Goal: Contribute content: Add original content to the website for others to see

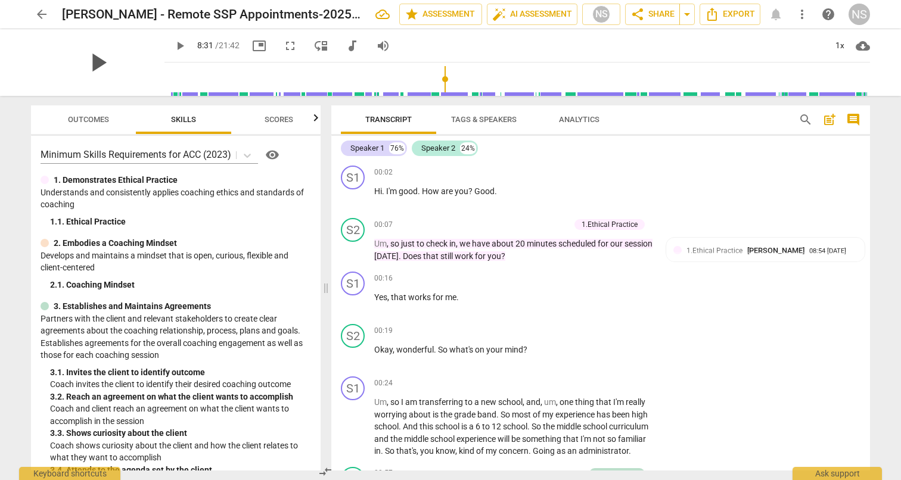
scroll to position [1631, 0]
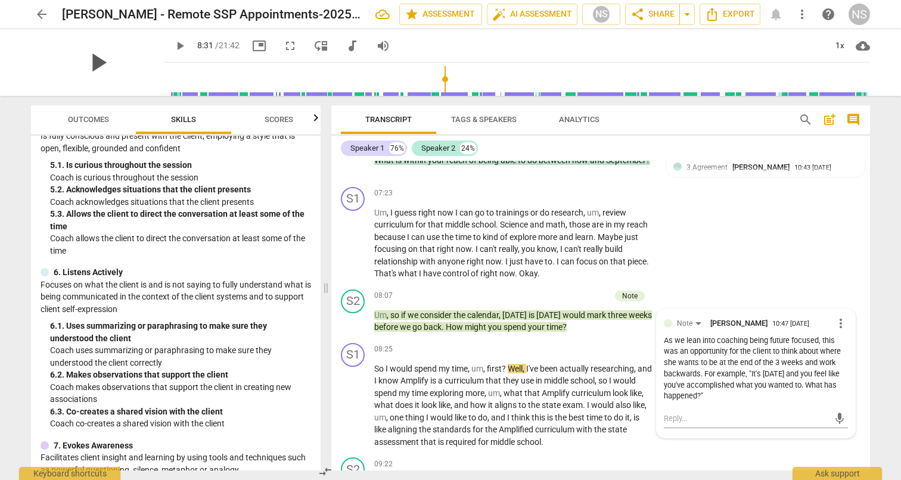
click at [89, 66] on span "play_arrow" at bounding box center [97, 62] width 31 height 31
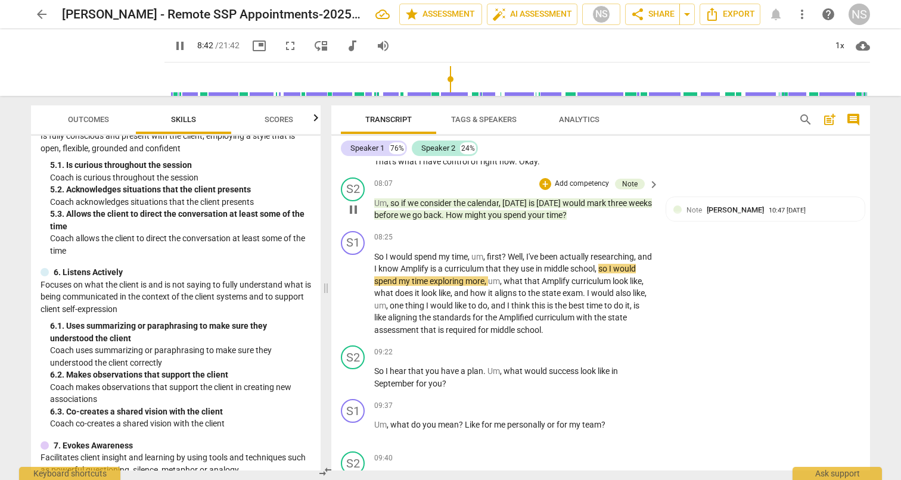
scroll to position [1744, 0]
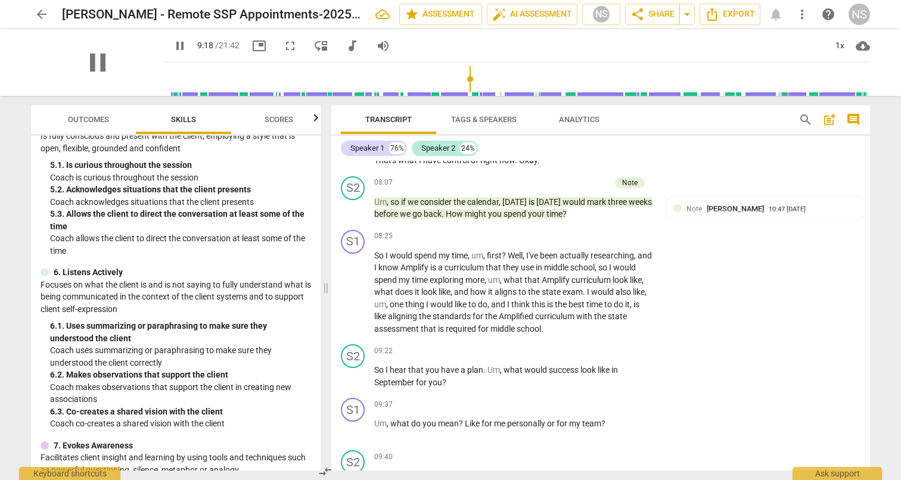
click at [92, 66] on span "pause" at bounding box center [97, 62] width 31 height 31
click at [355, 285] on span "play_arrow" at bounding box center [353, 292] width 14 height 14
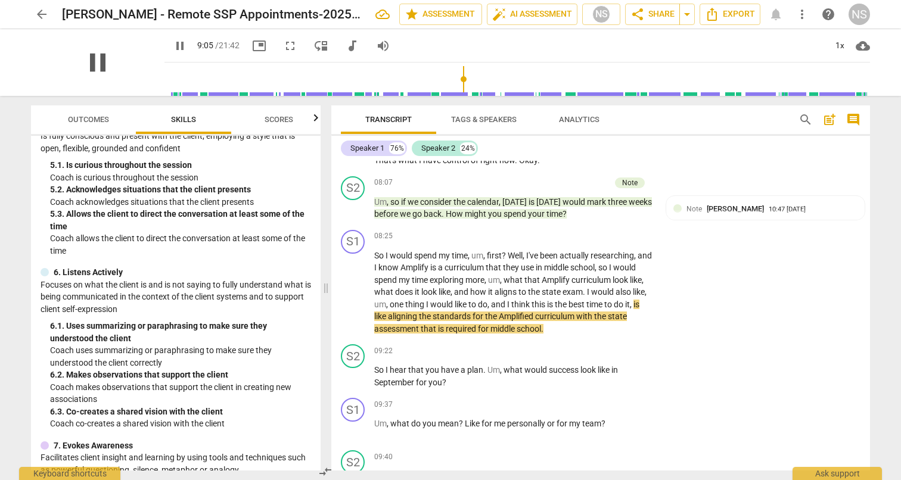
click at [88, 60] on span "pause" at bounding box center [97, 62] width 31 height 31
click at [89, 68] on span "play_arrow" at bounding box center [97, 62] width 31 height 31
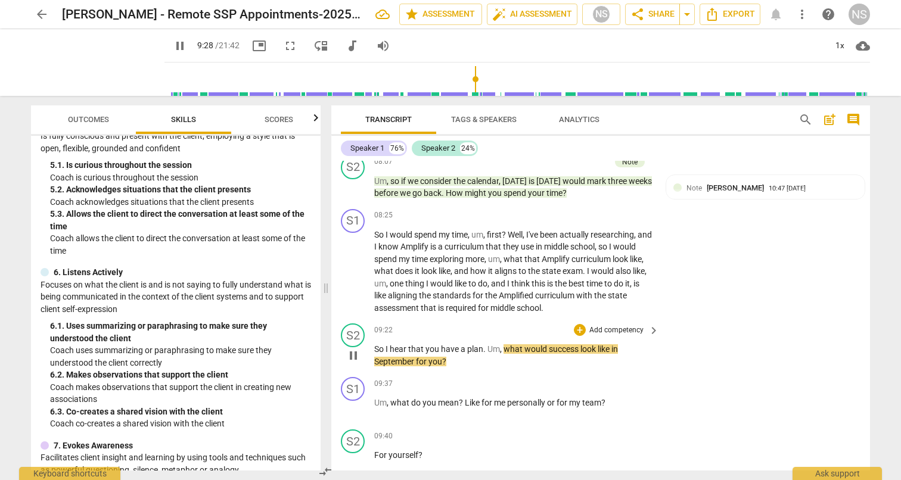
scroll to position [1791, 0]
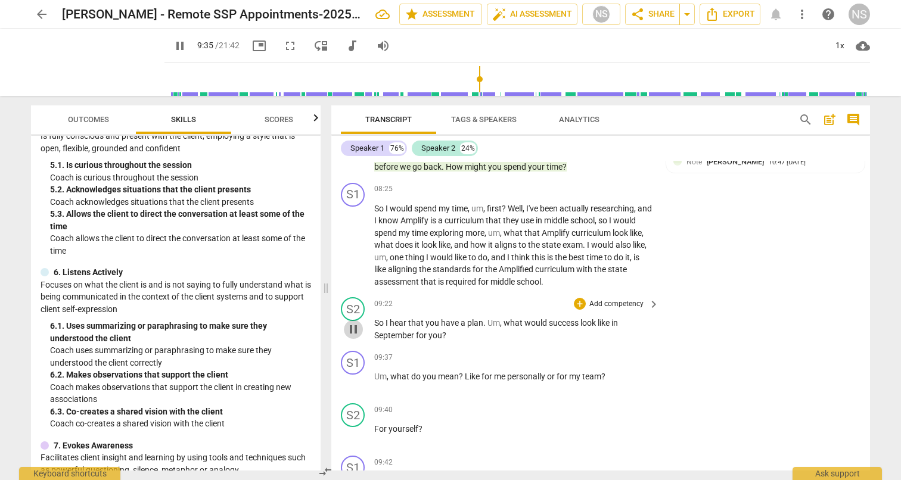
click at [355, 322] on span "pause" at bounding box center [353, 329] width 14 height 14
type input "576"
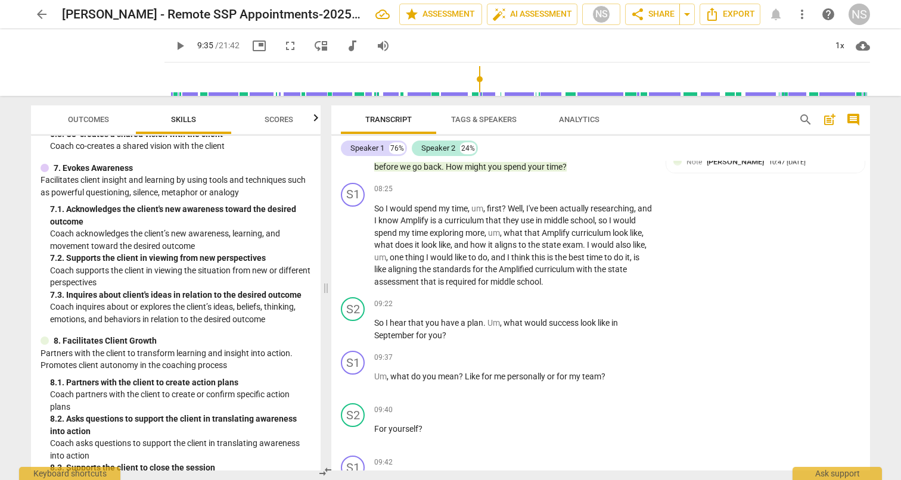
scroll to position [843, 0]
click at [604, 299] on p "Add competency" at bounding box center [616, 304] width 57 height 11
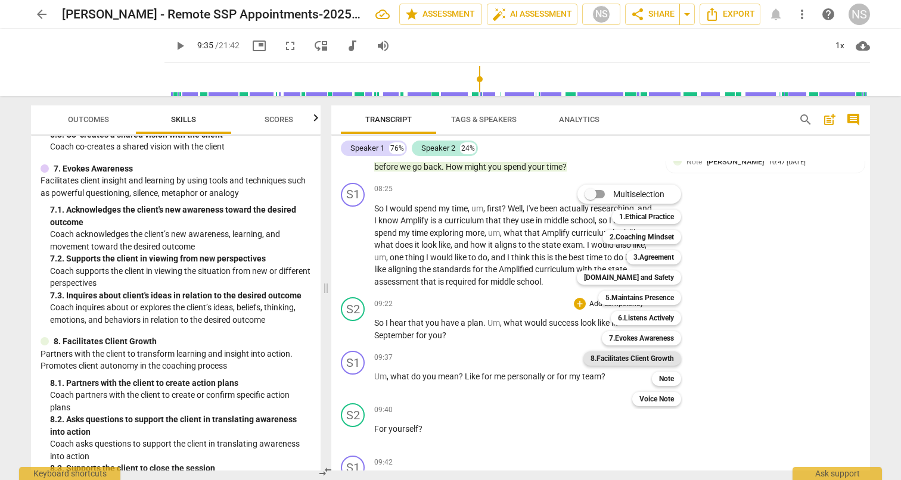
click at [635, 354] on b "8.Facilitates Client Growth" at bounding box center [632, 359] width 83 height 14
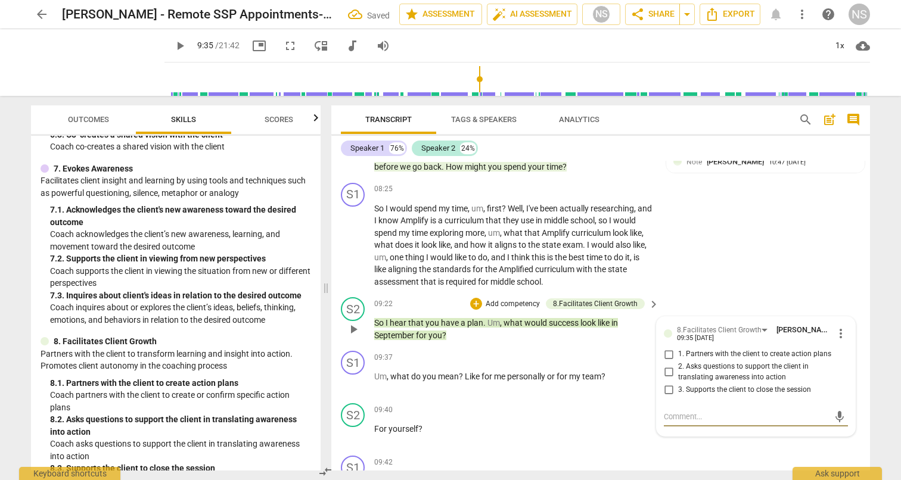
click at [667, 347] on input "1. Partners with the client to create action plans" at bounding box center [668, 354] width 19 height 14
checkbox input "true"
click at [721, 440] on div "S2 play_arrow pause 09:40 + Add competency keyboard_arrow_right For yourself ?" at bounding box center [600, 425] width 539 height 52
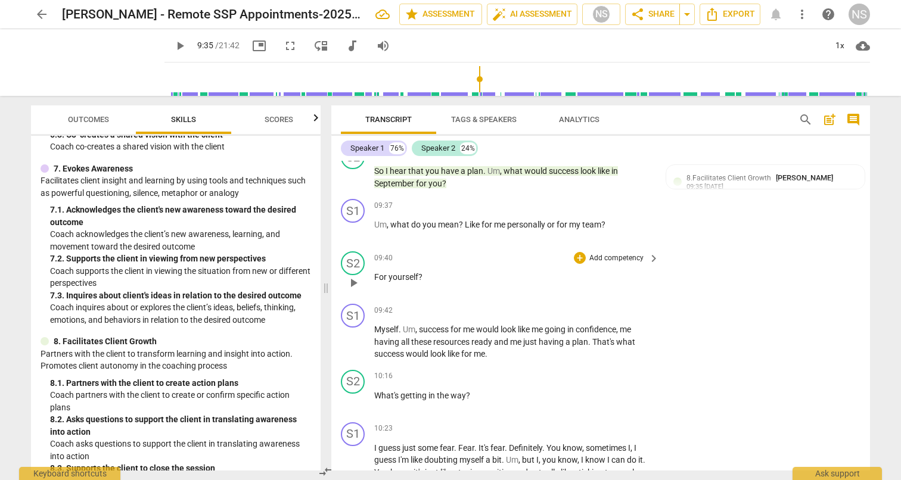
scroll to position [2002, 0]
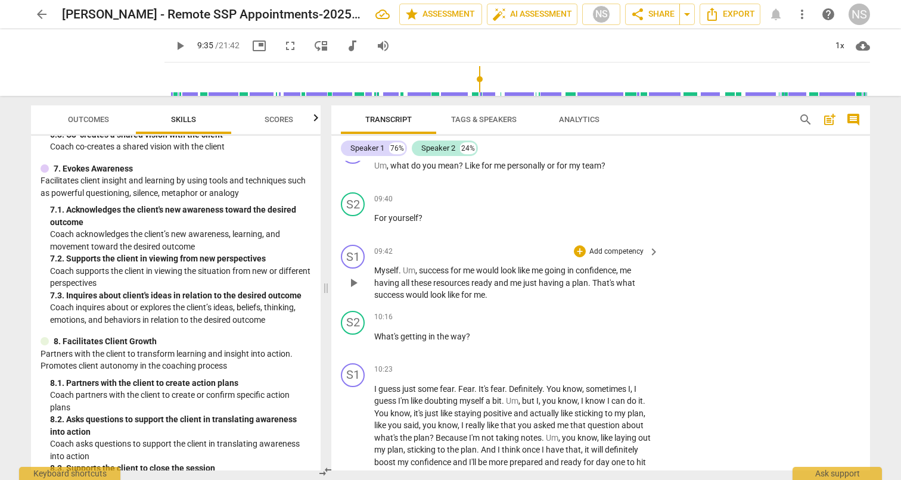
click at [353, 276] on span "play_arrow" at bounding box center [353, 283] width 14 height 14
click at [354, 336] on span "pause" at bounding box center [353, 343] width 14 height 14
type input "628"
click at [607, 312] on p "Add competency" at bounding box center [616, 317] width 57 height 11
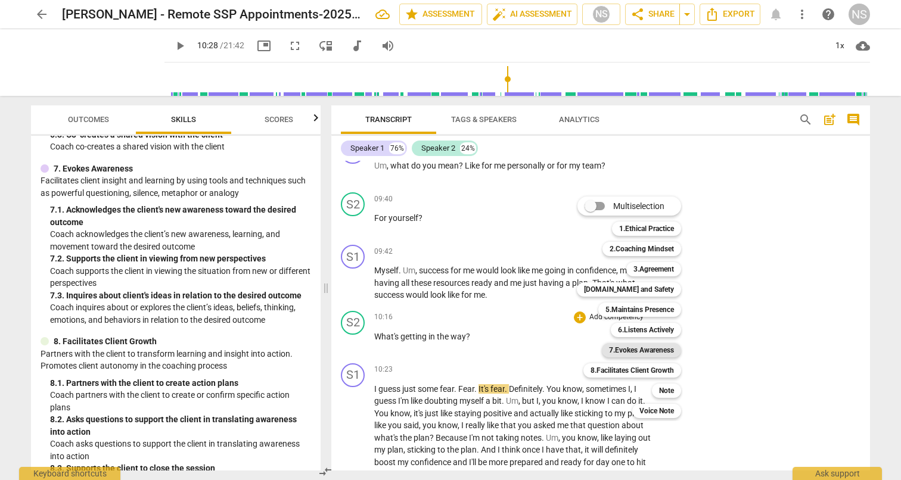
click at [643, 353] on b "7.Evokes Awareness" at bounding box center [641, 350] width 65 height 14
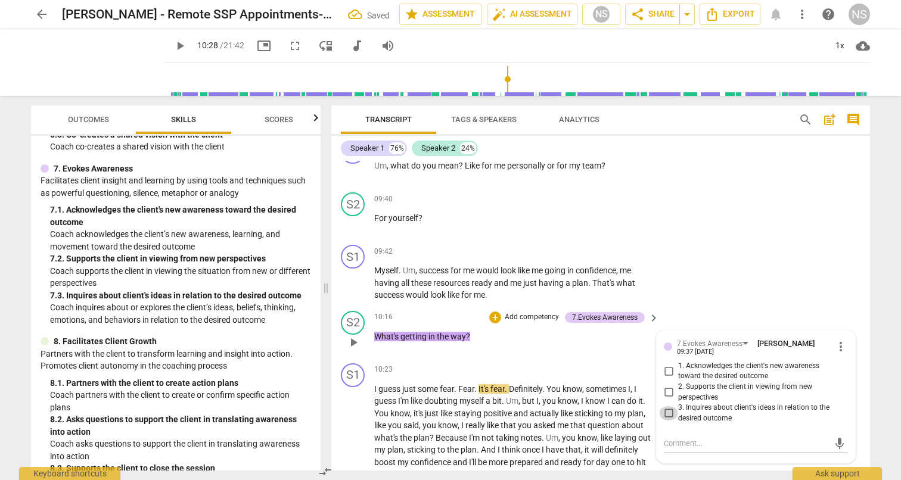
click at [668, 406] on input "3. Inquires about client's ideas in relation to the desired outcome" at bounding box center [668, 413] width 19 height 14
checkbox input "true"
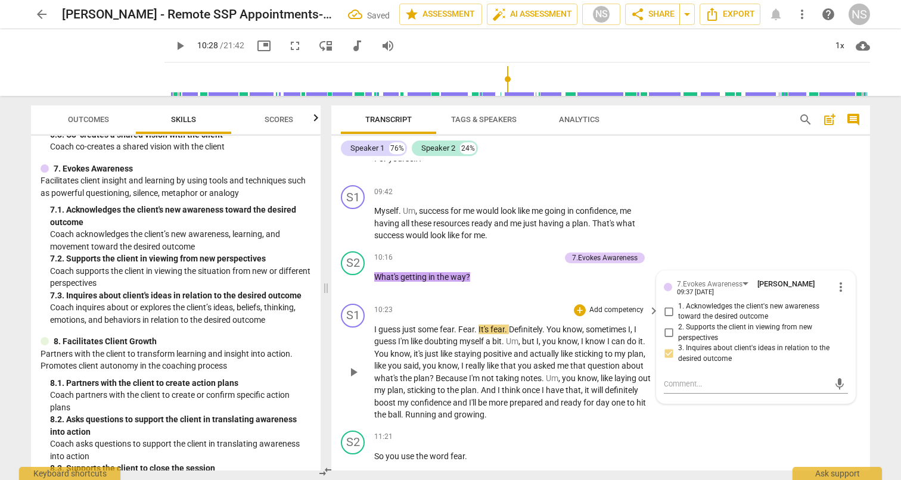
scroll to position [2151, 0]
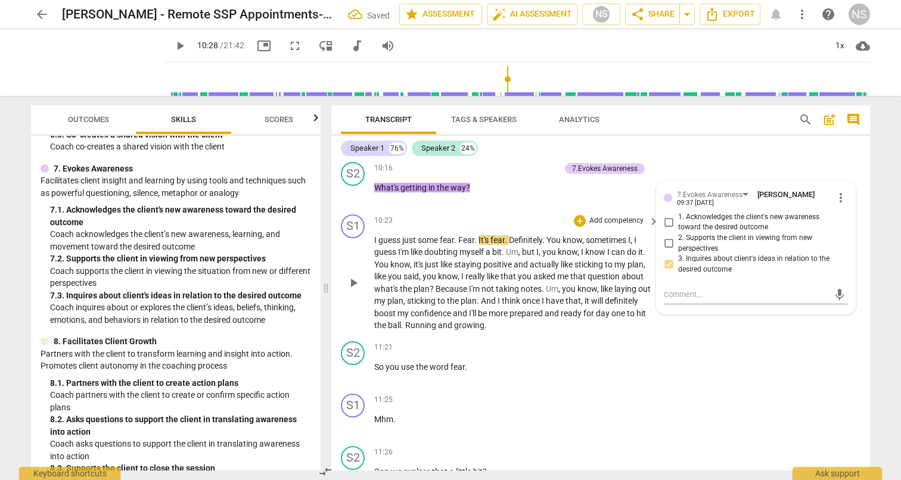
click at [354, 276] on span "play_arrow" at bounding box center [353, 283] width 14 height 14
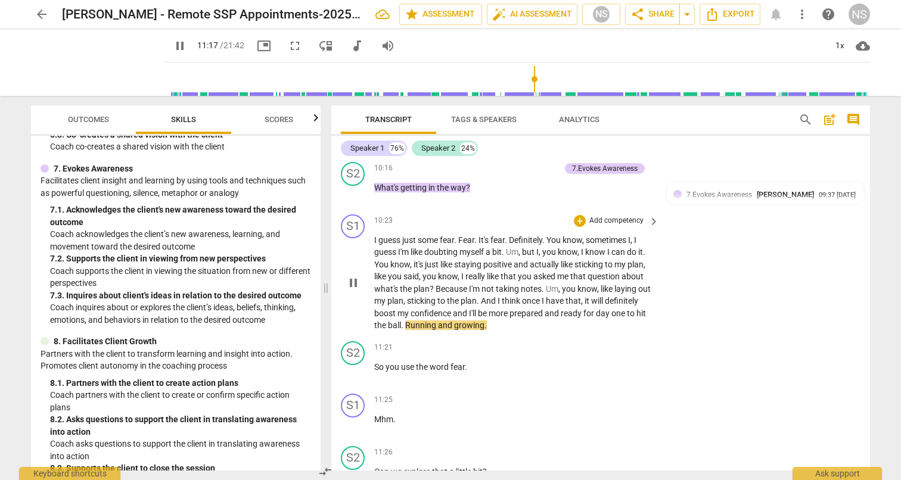
click at [354, 276] on span "pause" at bounding box center [353, 283] width 14 height 14
click at [354, 366] on span "play_arrow" at bounding box center [353, 373] width 14 height 14
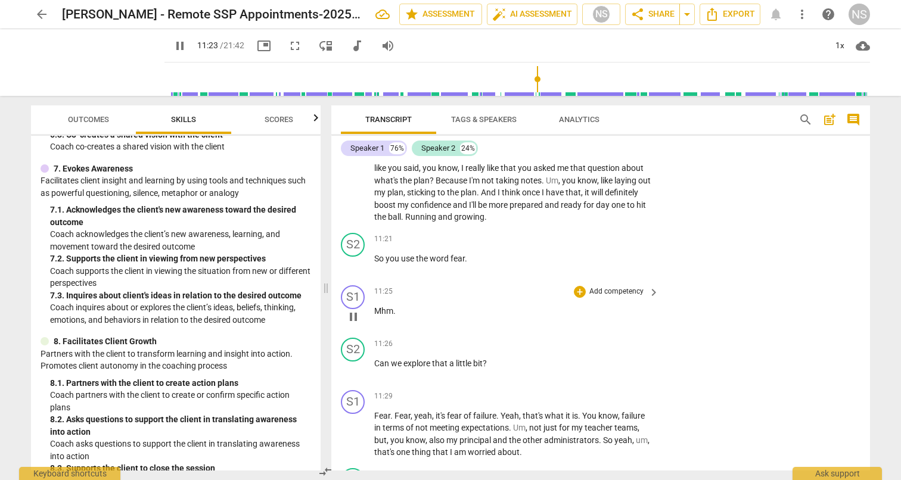
scroll to position [2261, 0]
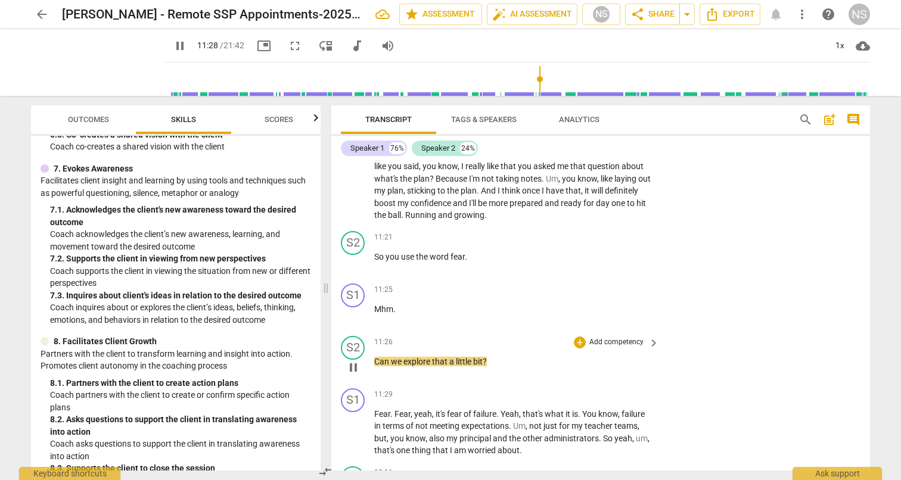
click at [356, 361] on span "pause" at bounding box center [353, 368] width 14 height 14
type input "689"
click at [598, 337] on p "Add competency" at bounding box center [616, 342] width 57 height 11
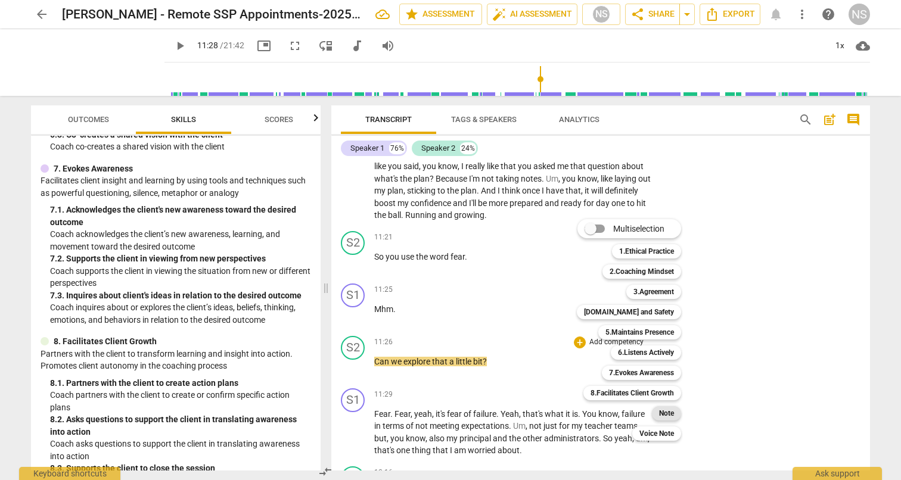
click at [667, 412] on b "Note" at bounding box center [666, 413] width 15 height 14
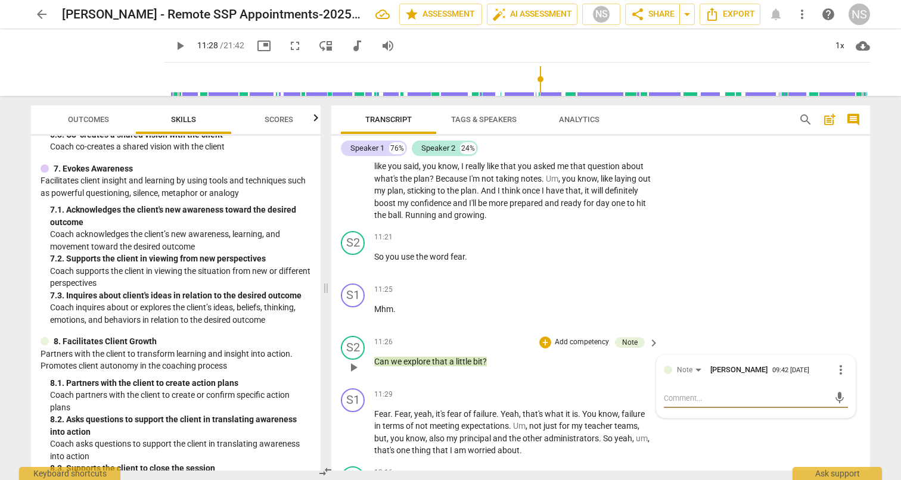
type textarea "T"
type textarea "Th"
type textarea "Thi"
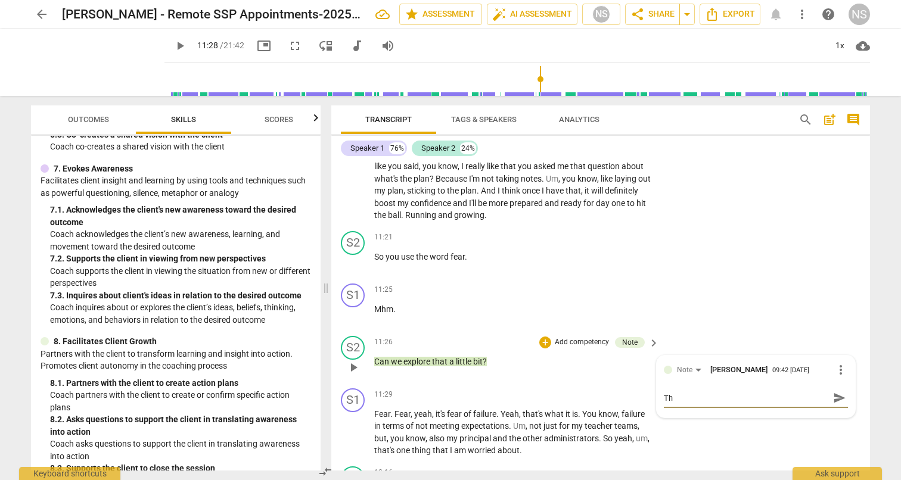
type textarea "Thi"
type textarea "This"
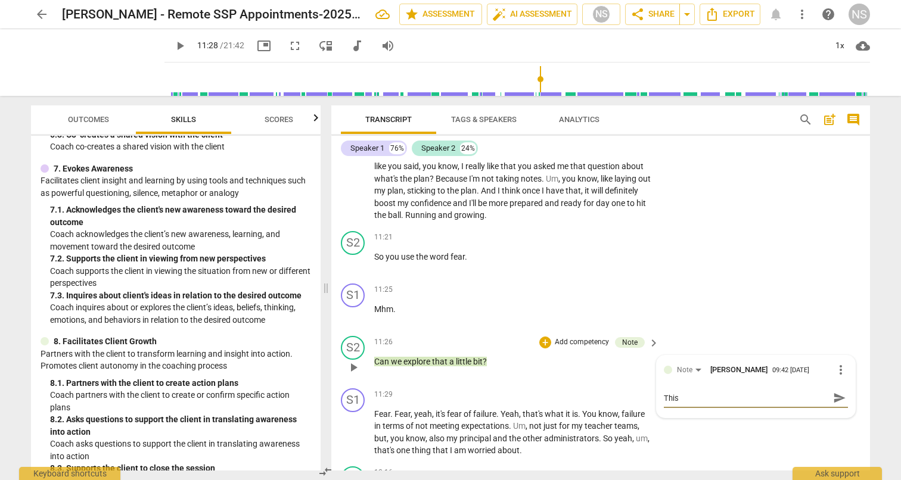
type textarea "This i"
type textarea "This is"
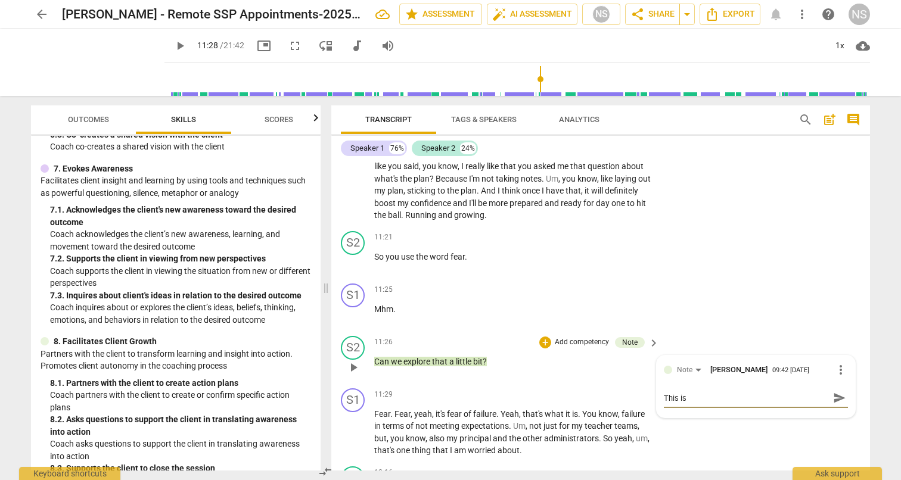
type textarea "This is"
type textarea "This is a"
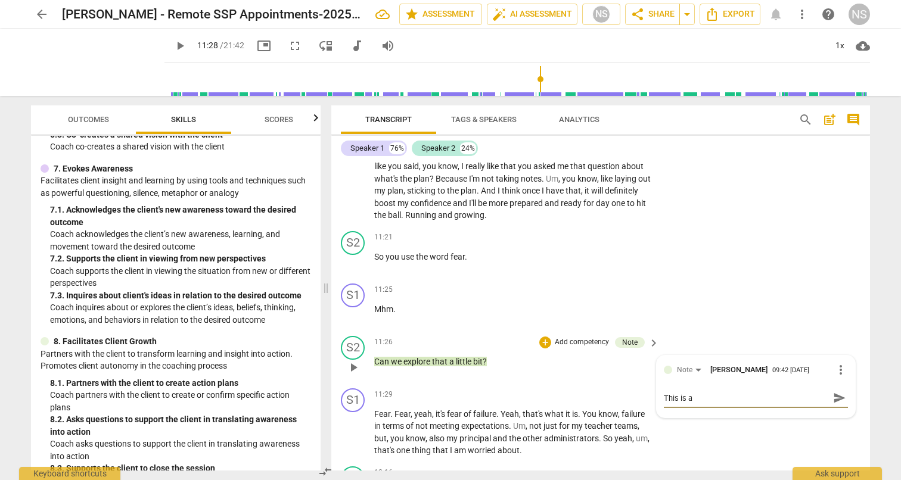
type textarea "This is a c"
type textarea "This is a cl"
type textarea "This is a clo"
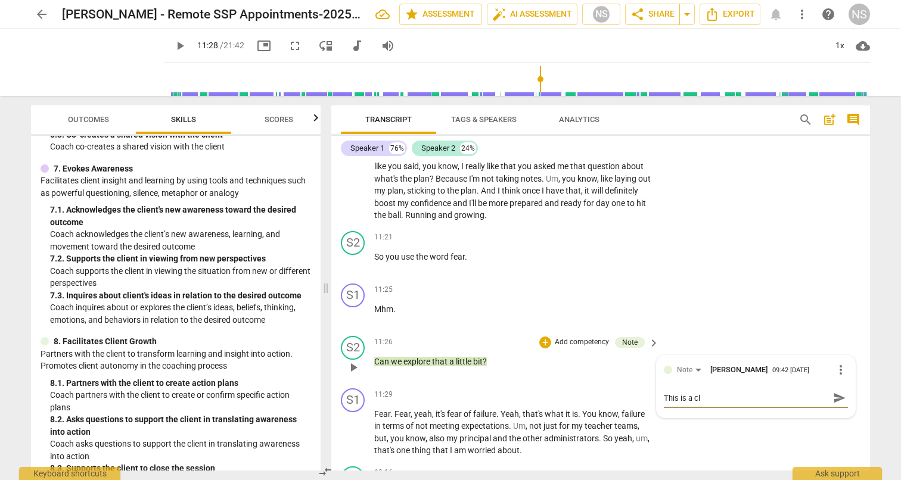
type textarea "This is a clo"
type textarea "This is a clos"
type textarea "This is a close"
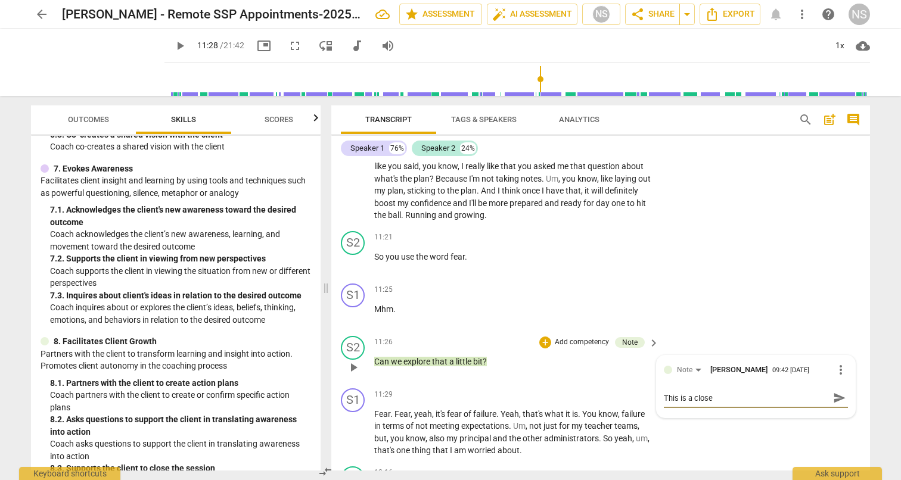
type textarea "This is a closed"
type textarea "This is a closed q"
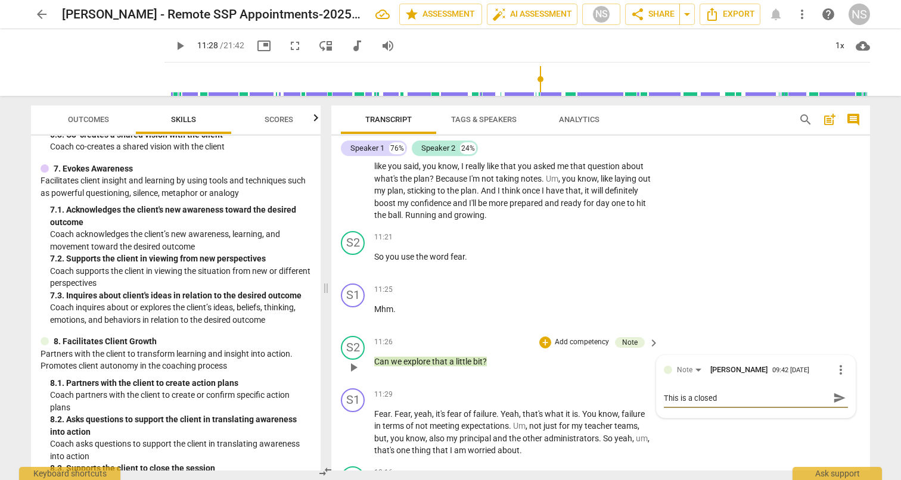
type textarea "This is a closed q"
type textarea "This is a closed qu"
type textarea "This is a closed que"
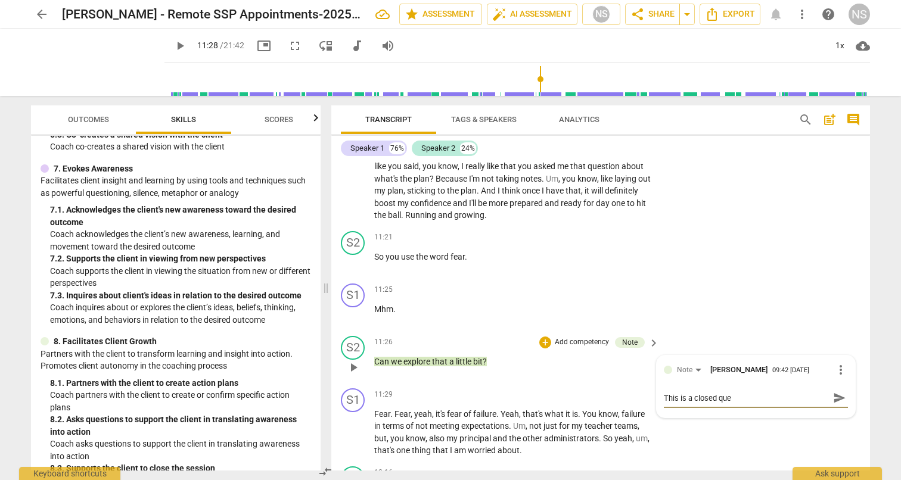
type textarea "This is a closed ques"
type textarea "This is a closed quest"
type textarea "This is a closed questi"
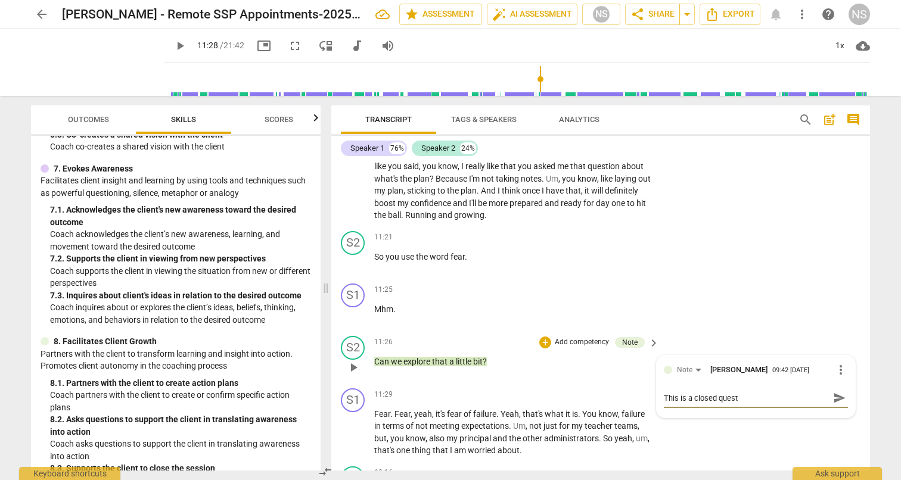
type textarea "This is a closed questi"
type textarea "This is a closed questio"
type textarea "This is a closed question"
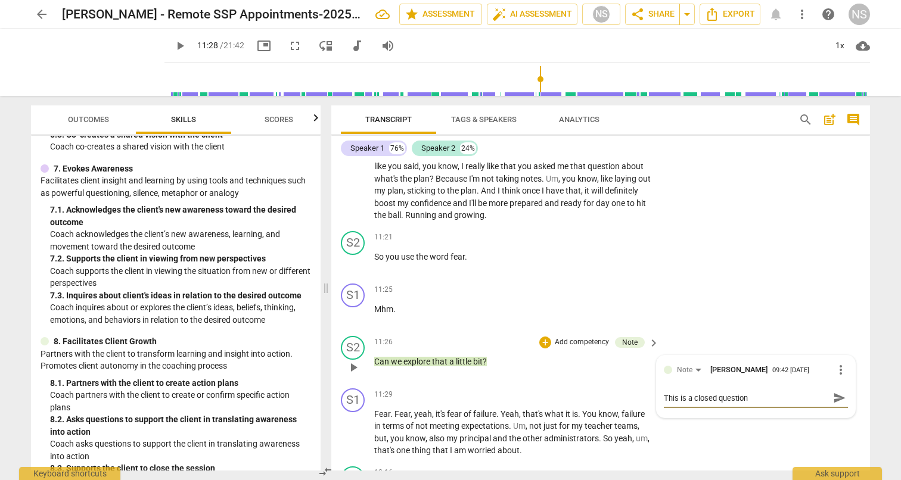
type textarea "This is a closed question."
type textarea "This is a closed question. H"
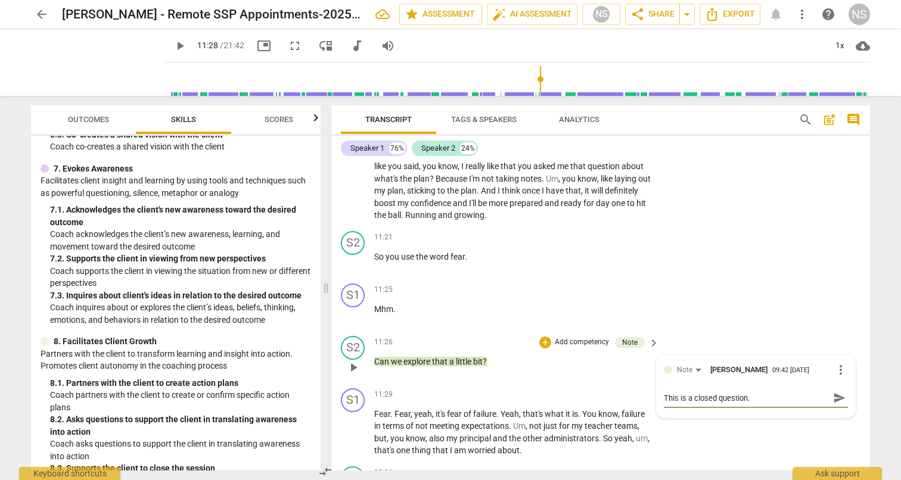
type textarea "This is a closed question. H"
type textarea "This is a closed question. Ho"
type textarea "This is a closed question. How"
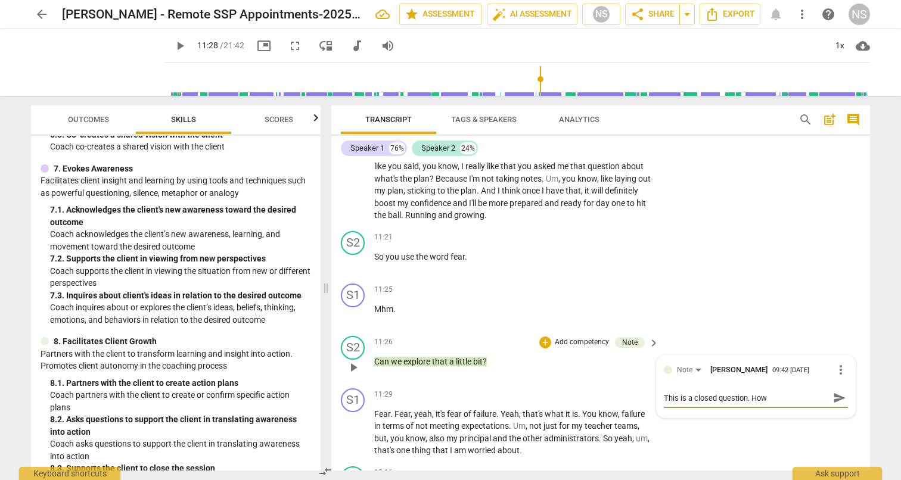
type textarea "This is a closed question. How"
type textarea "This is a closed question. How c"
type textarea "This is a closed question. How ca"
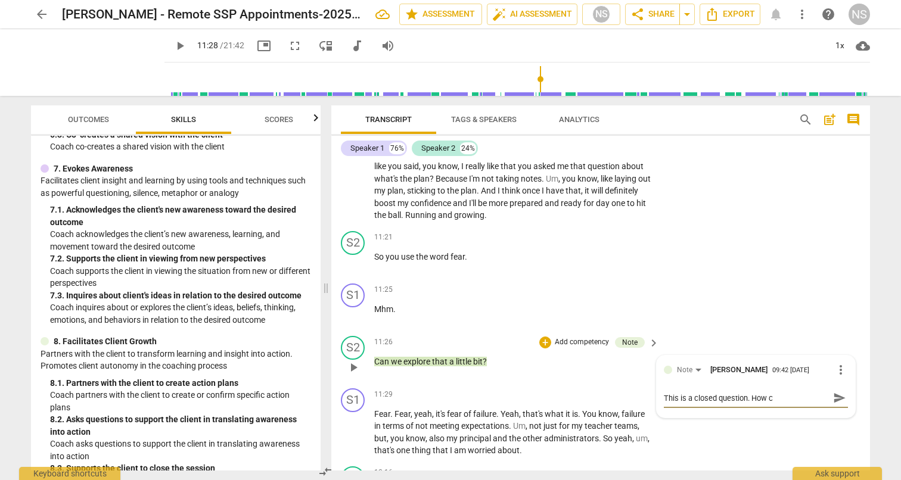
type textarea "This is a closed question. How ca"
type textarea "This is a closed question. How can"
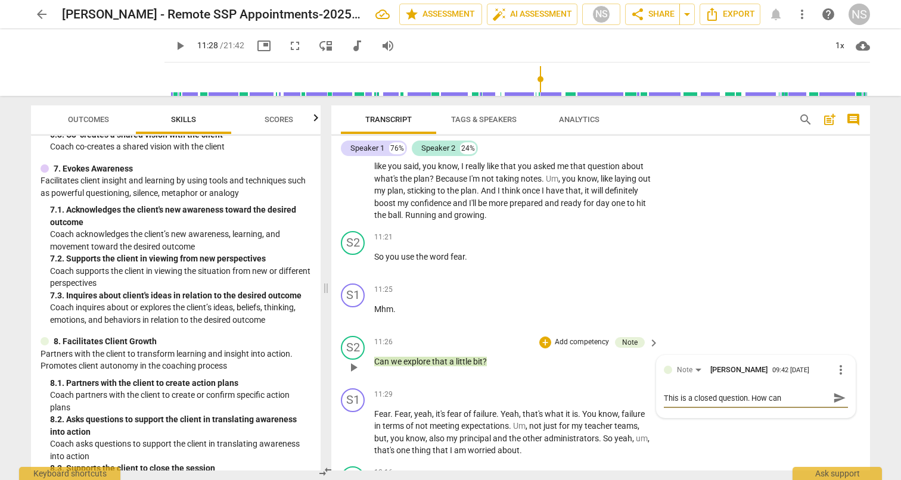
type textarea "This is a closed question. How can y"
type textarea "This is a closed question. How can yo"
type textarea "This is a closed question. How can you"
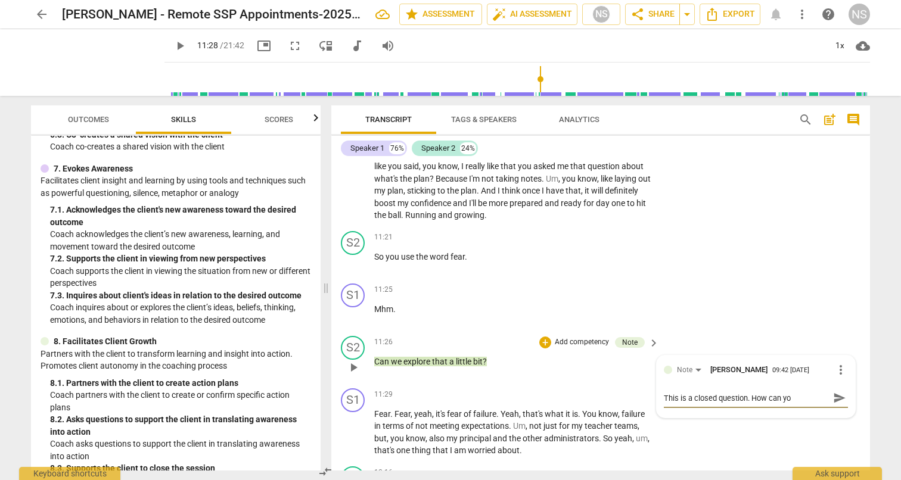
type textarea "This is a closed question. How can you"
type textarea "This is a closed question. How can you a"
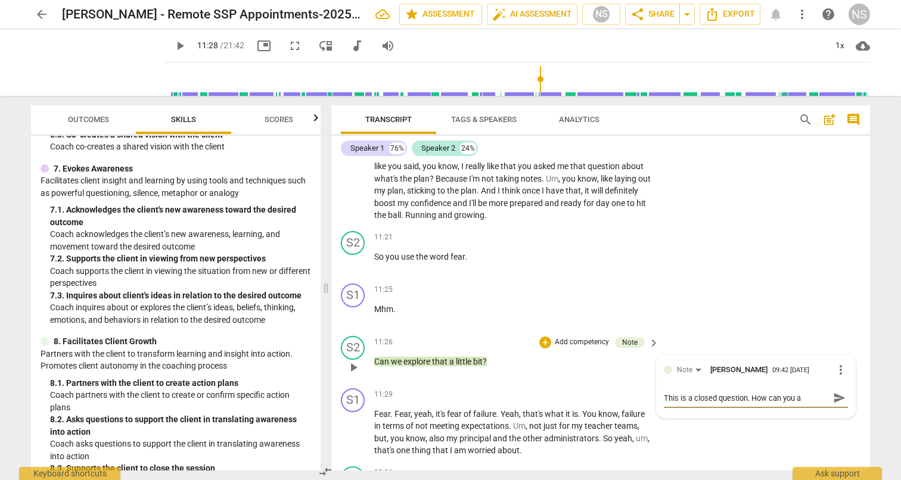
type textarea "This is a closed question. How can you"
type textarea "This is a closed question. How can yo"
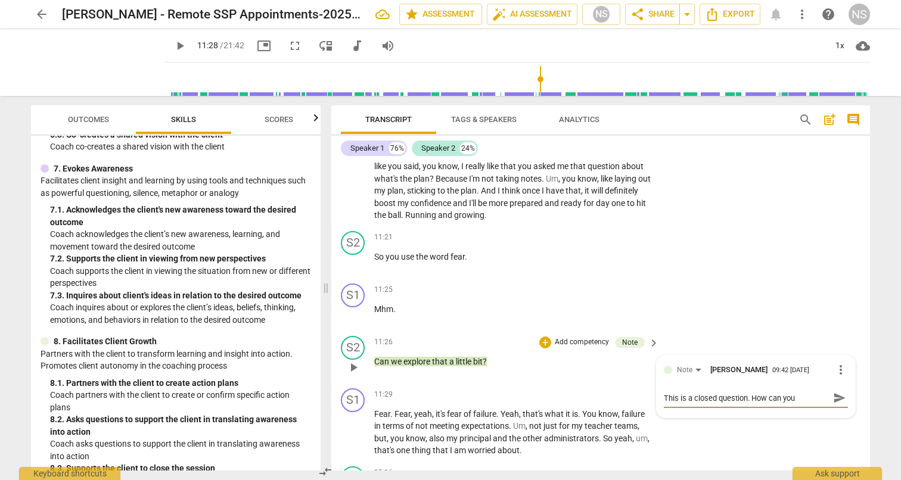
type textarea "This is a closed question. How can yo"
type textarea "This is a closed question. How can y"
type textarea "This is a closed question. How can"
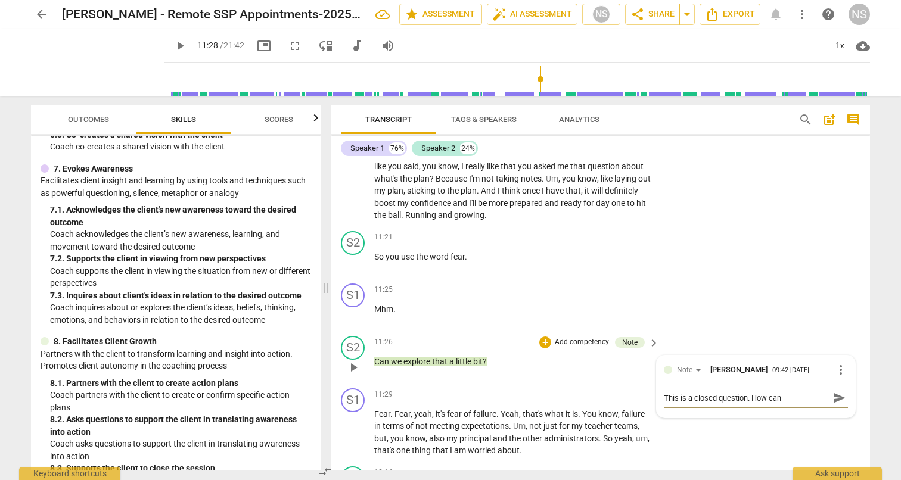
type textarea "This is a closed question. How can"
type textarea "This is a closed question. How ca"
type textarea "This is a closed question. How c"
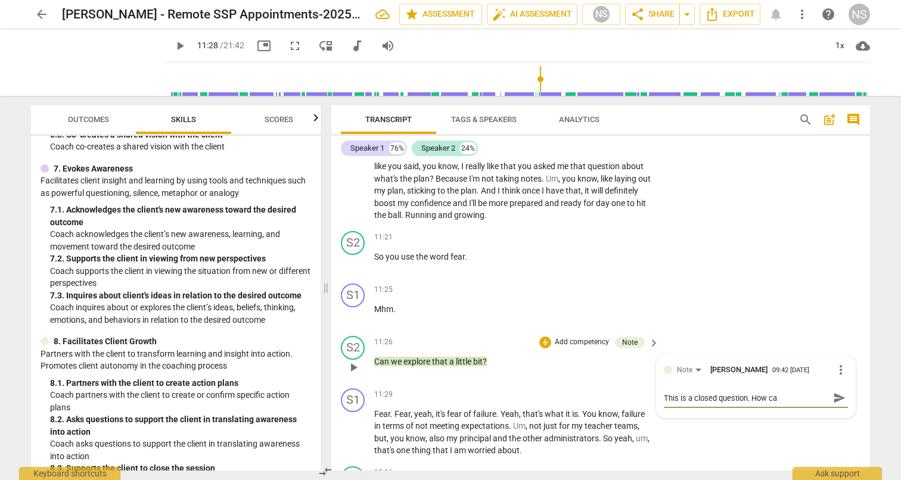
type textarea "This is a closed question. How c"
type textarea "This is a closed question. How"
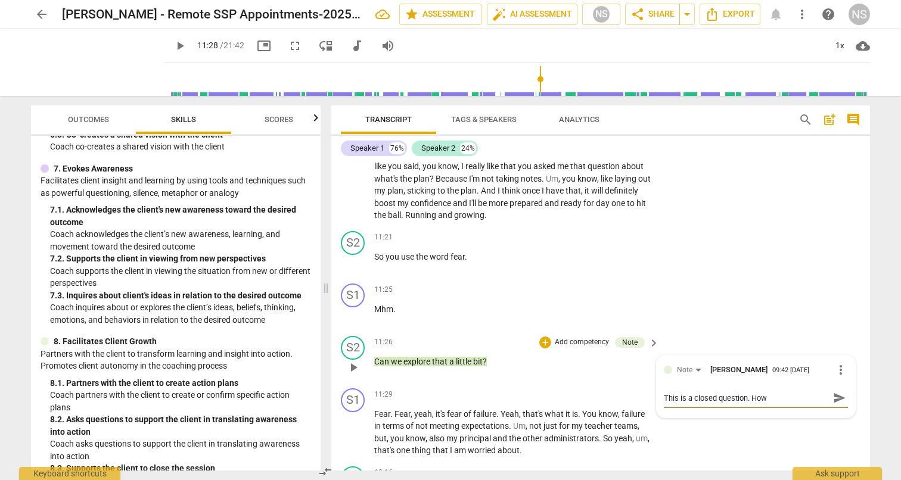
type textarea "This is a closed question. Ho"
type textarea "This is a closed question. H"
type textarea "This is a closed question."
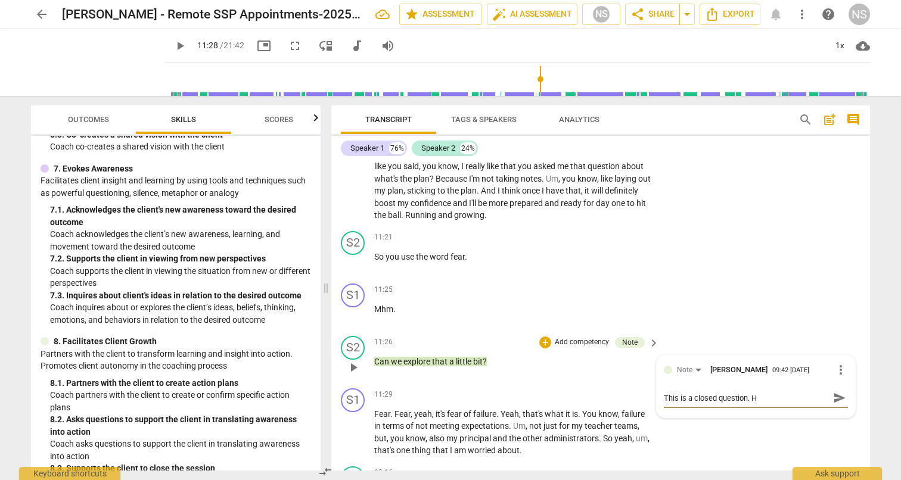
type textarea "This is a closed question."
type textarea "This is a closed question. A"
type textarea "This is a closed question. As"
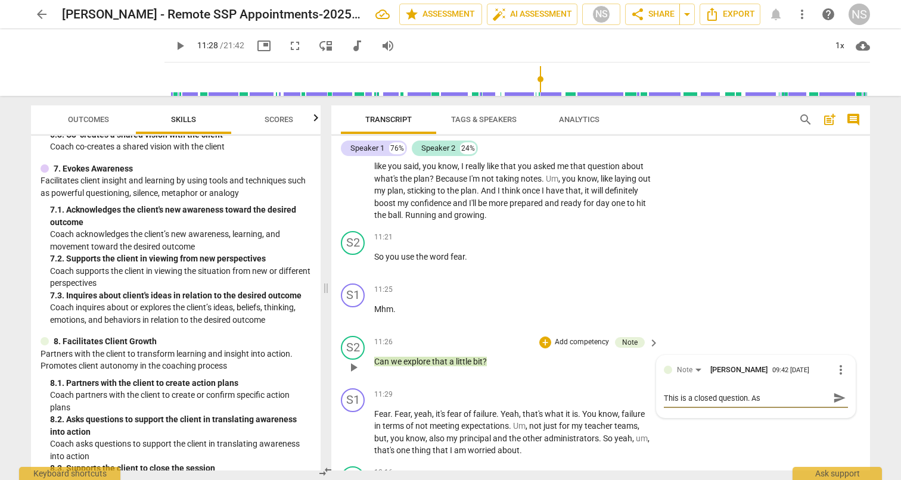
type textarea "This is a closed question. Ask"
type textarea "This is a closed question. Ask a"
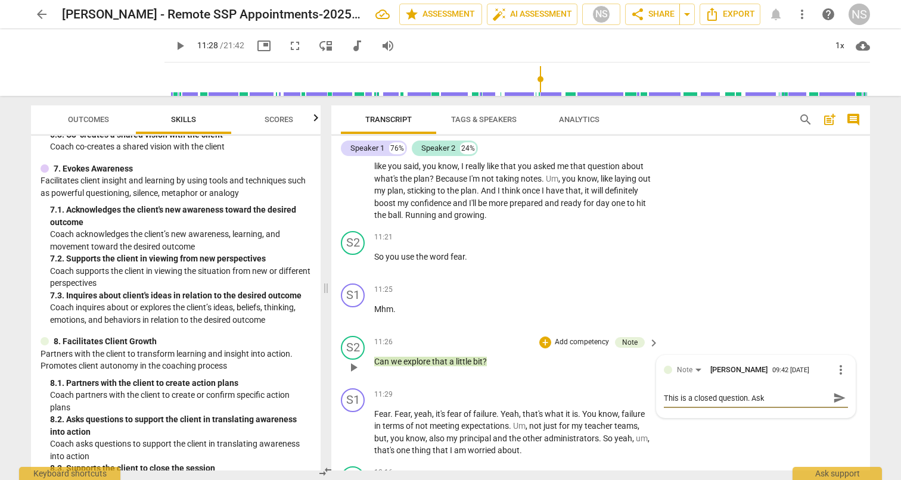
type textarea "This is a closed question. Ask a"
type textarea "This is a closed question. Ask an"
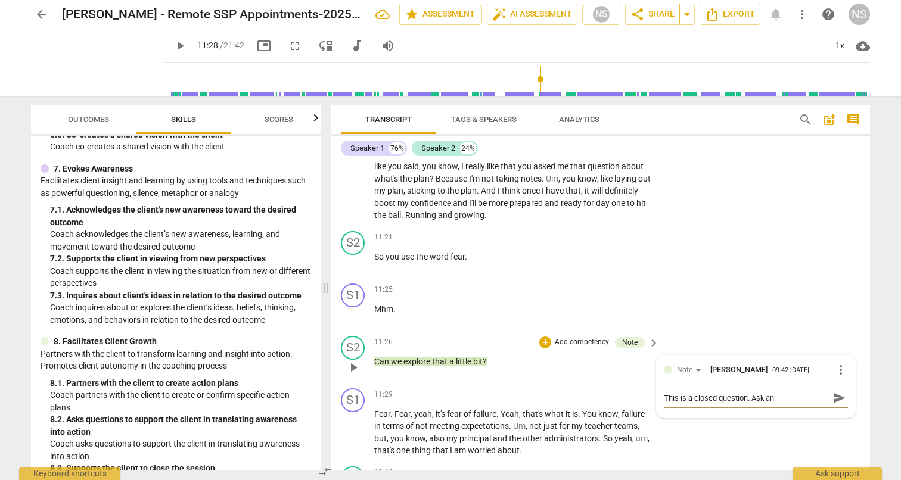
type textarea "This is a closed question. Ask an o"
type textarea "This is a closed question. Ask an op"
type textarea "This is a closed question. Ask an ope"
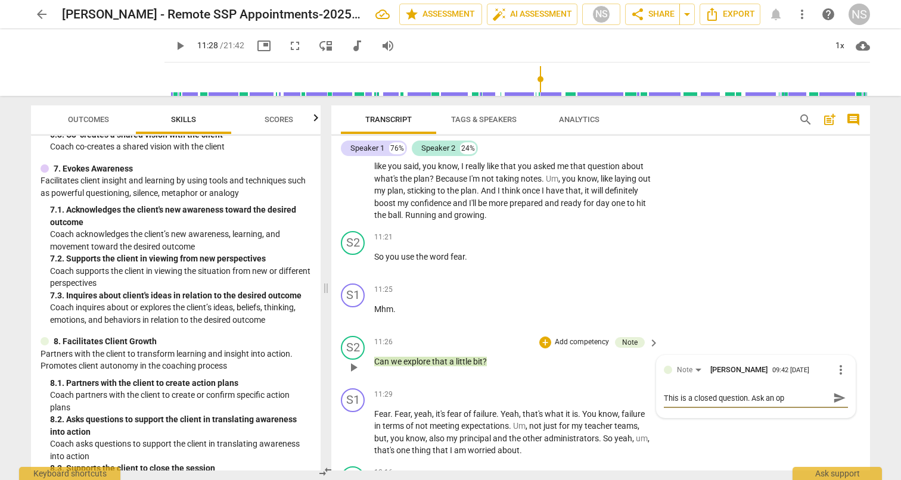
type textarea "This is a closed question. Ask an ope"
type textarea "This is a closed question. Ask an open"
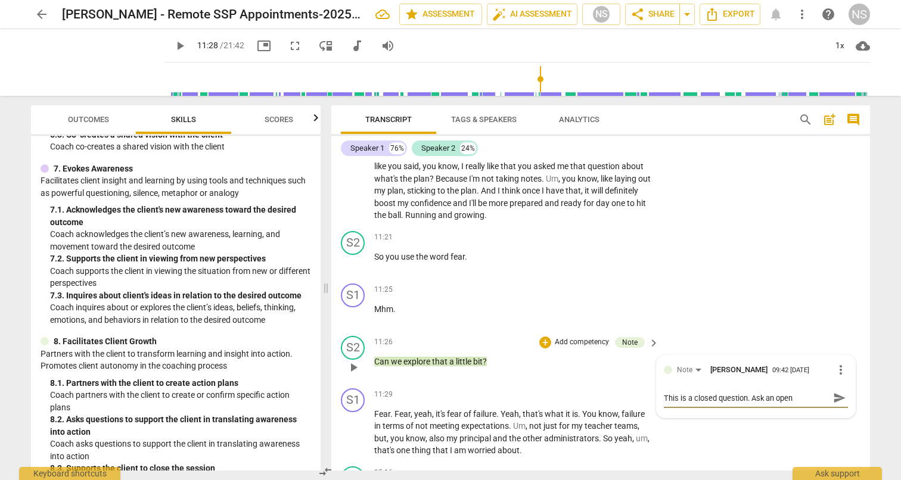
type textarea "This is a closed question. Ask an open q"
type textarea "This is a closed question. Ask an open qu"
type textarea "This is a closed question. Ask an open que"
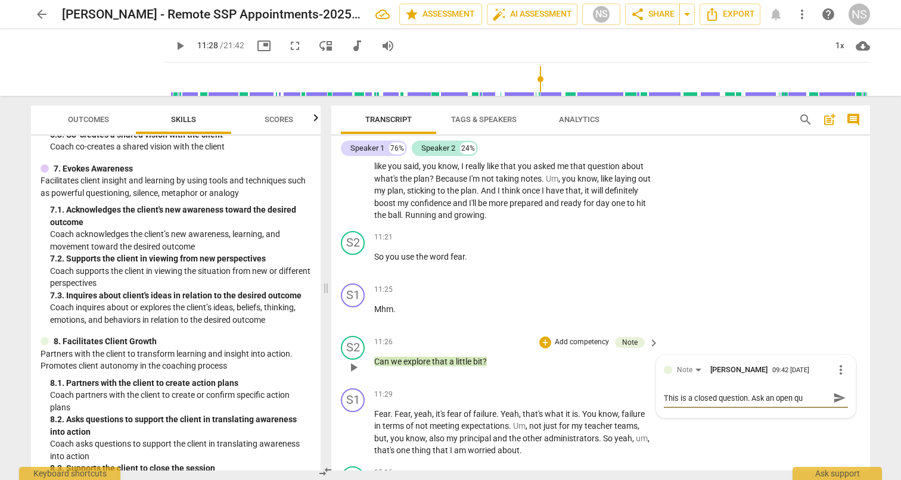
type textarea "This is a closed question. Ask an open que"
type textarea "This is a closed question. Ask an open ques"
type textarea "This is a closed question. Ask an open quest"
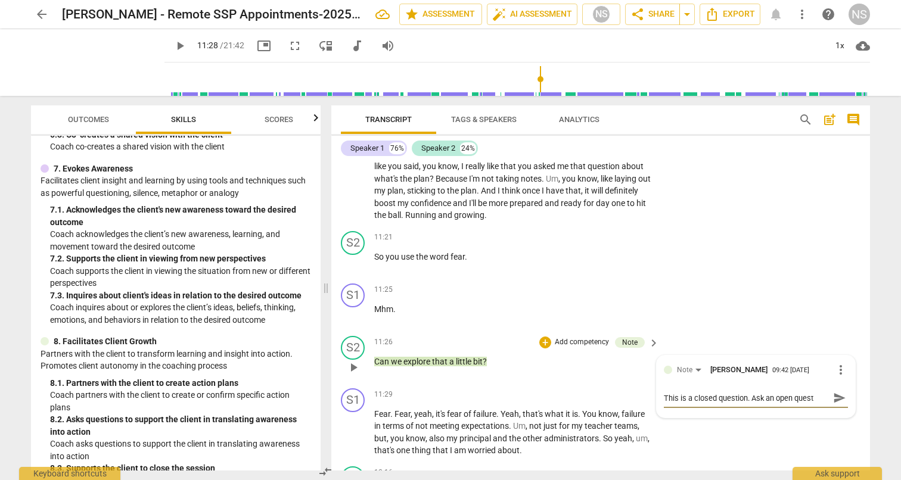
type textarea "This is a closed question. Ask an open questi"
type textarea "This is a closed question. Ask an open questio"
type textarea "This is a closed question. Ask an open question"
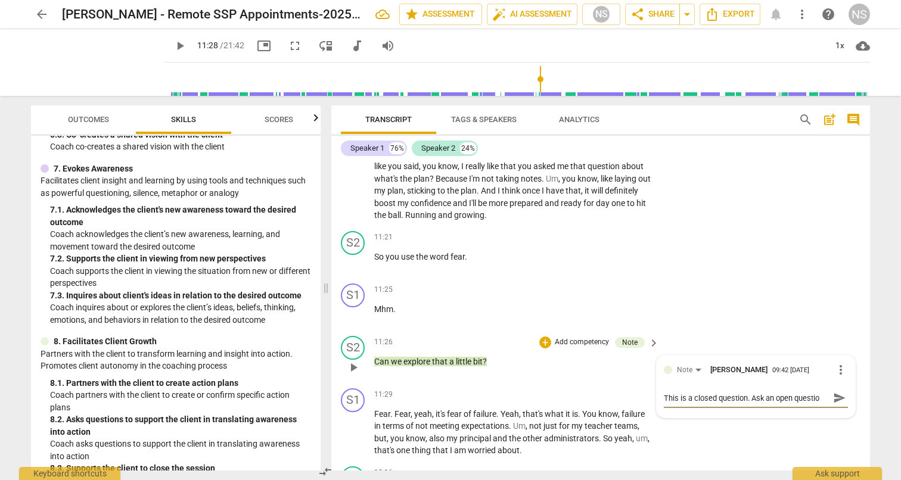
type textarea "This is a closed question. Ask an open question"
click at [762, 393] on textarea "This is a closed question. Ask an open question" at bounding box center [746, 398] width 165 height 11
type textarea "This is a closed question. As an open question"
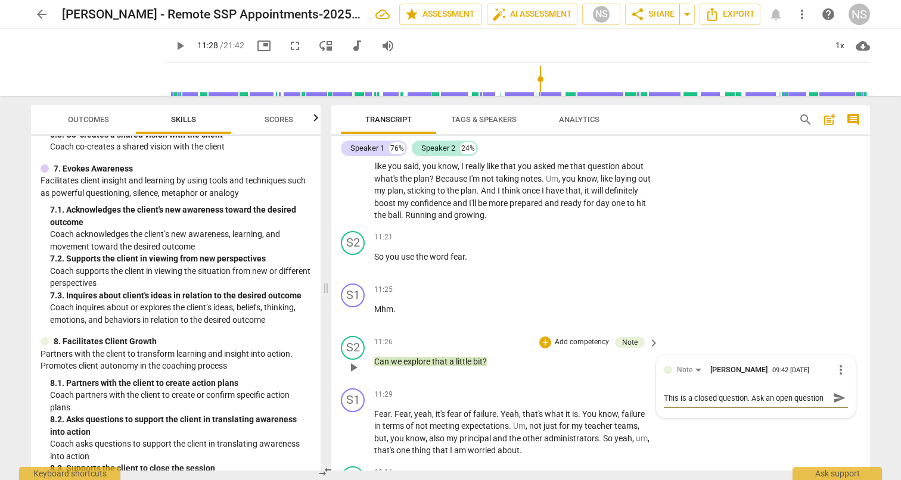
type textarea "This is a closed question. As an open question"
type textarea "This is a closed question. A an open question"
type textarea "This is a closed question. an open question"
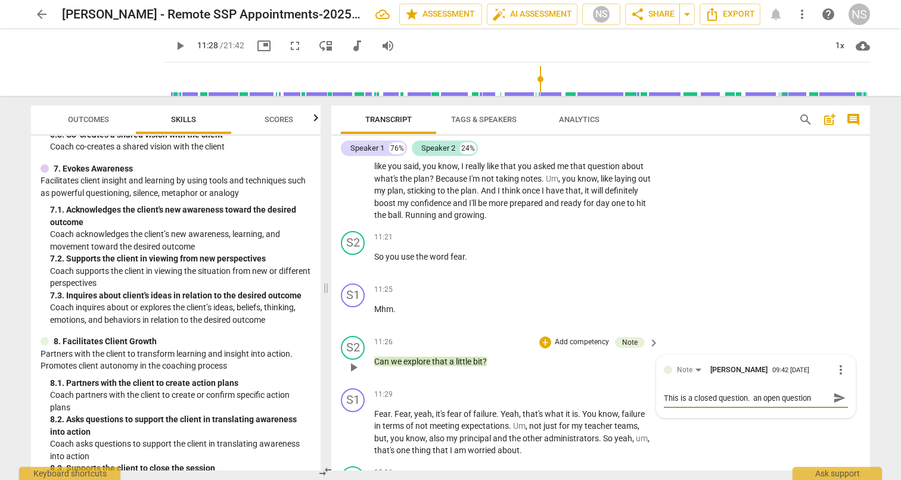
type textarea "This is a closed question. T an open question"
type textarea "This is a closed question. Tr an open question"
type textarea "This is a closed question. Try an open question"
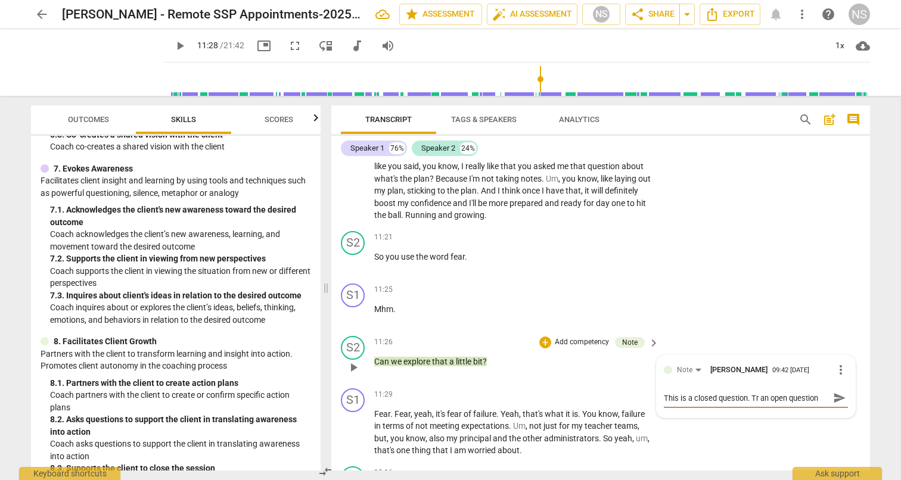
type textarea "This is a closed question. Try an open question"
type textarea "This is a closed question. Try a an open question"
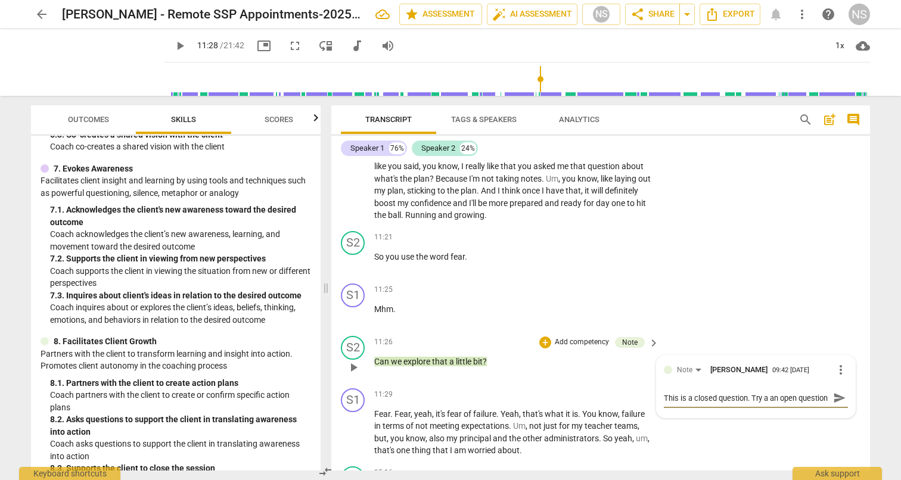
type textarea "This is a closed question. Try as an open question"
type textarea "This is a closed question. Try ask an open question"
type textarea "This is a closed question. Try aski an open question"
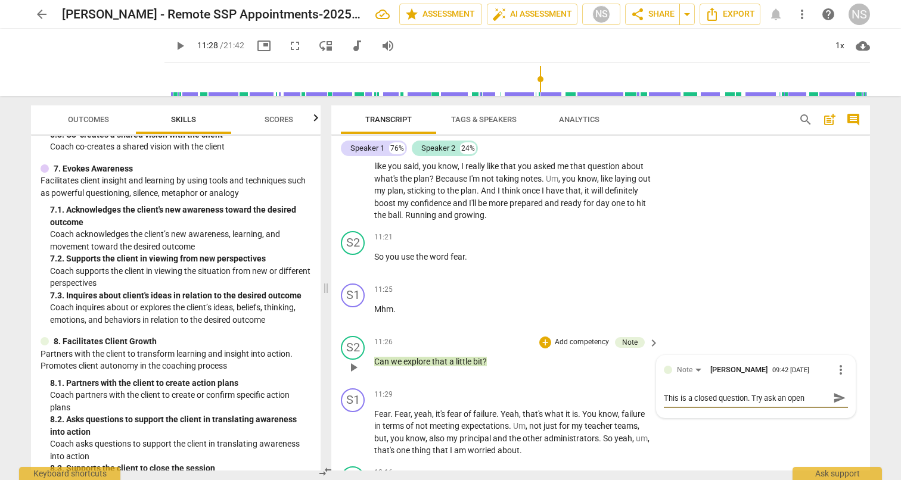
type textarea "This is a closed question. Try aski an open question"
type textarea "This is a closed question. Try askin an open question"
type textarea "This is a closed question. Try asking an open question"
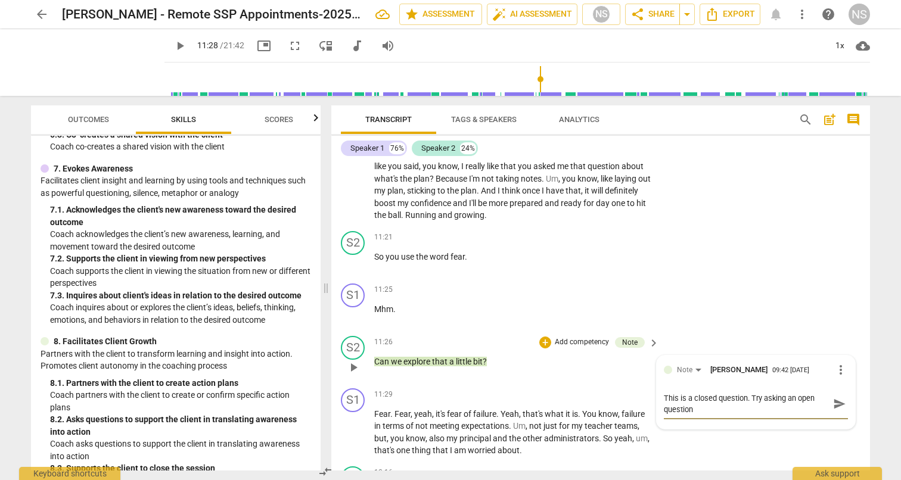
click at [718, 401] on textarea "This is a closed question. Try asking an open question" at bounding box center [746, 404] width 165 height 23
type textarea "This is a closed question. Try asking an open question i"
type textarea "This is a closed question. Try asking an open question in"
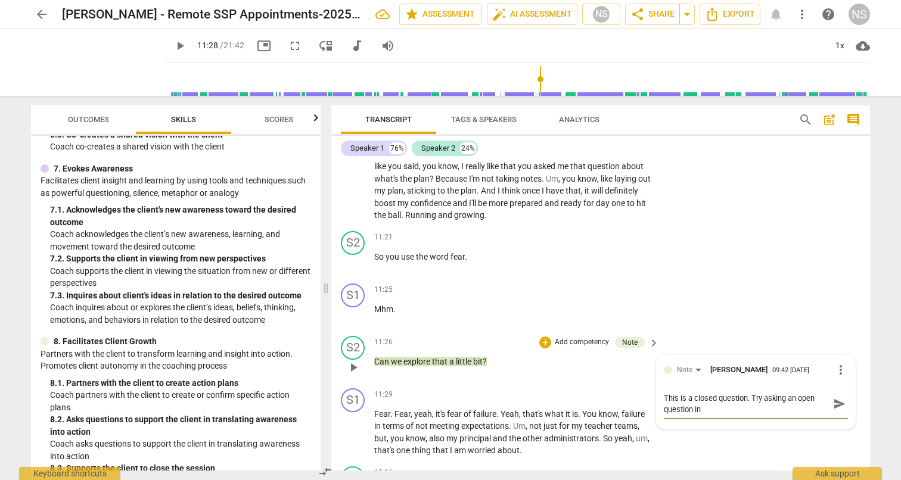
type textarea "This is a closed question. Try asking an open question ins"
type textarea "This is a closed question. Try asking an open question inst"
type textarea "This is a closed question. Try asking an open question inste"
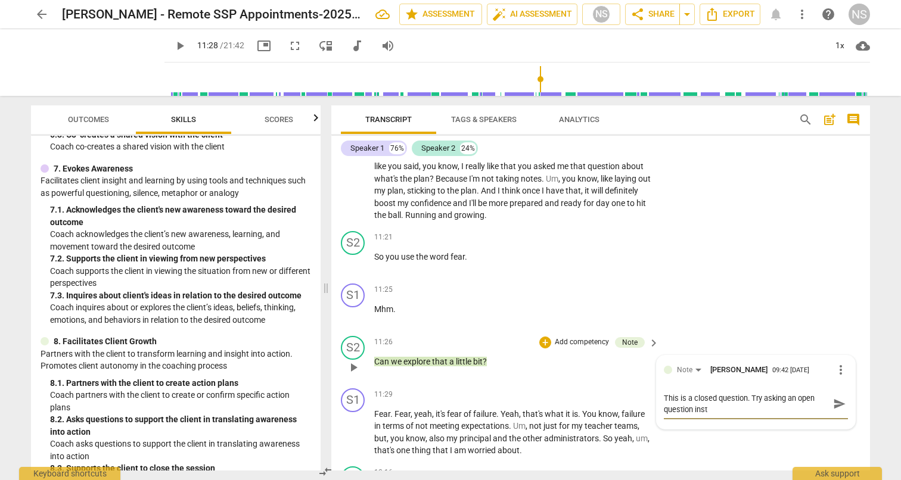
type textarea "This is a closed question. Try asking an open question inste"
type textarea "This is a closed question. Try asking an open question instea"
type textarea "This is a closed question. Try asking an open question instead"
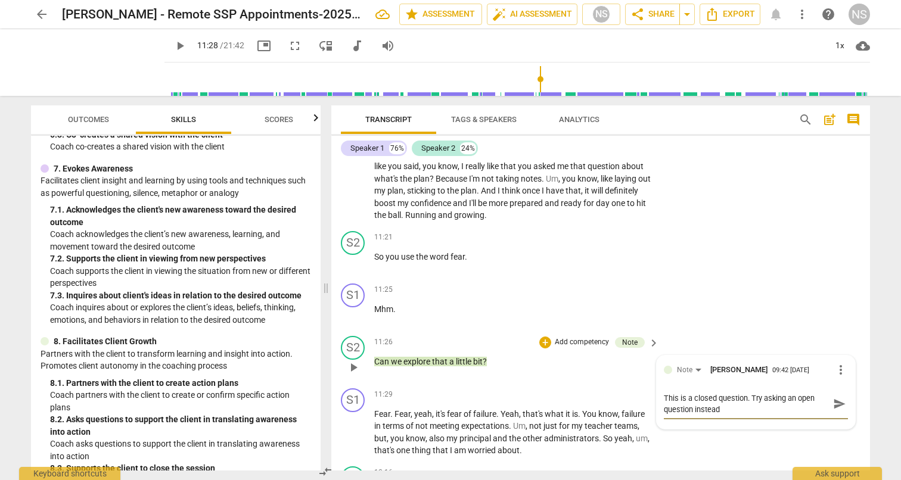
type textarea "This is a closed question. Try asking an open question instead."
type textarea "This is a closed question. Try asking an open question instead. F"
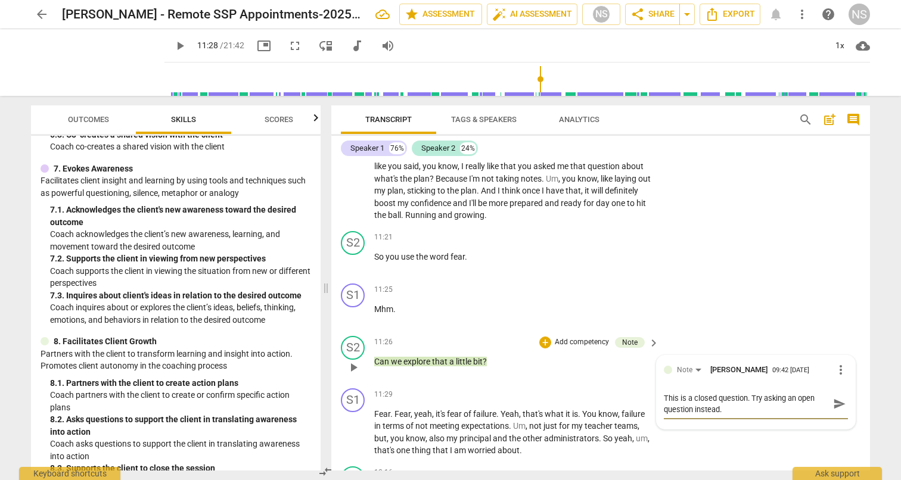
type textarea "This is a closed question. Try asking an open question instead. F"
type textarea "This is a closed question. Try asking an open question instead. Fo"
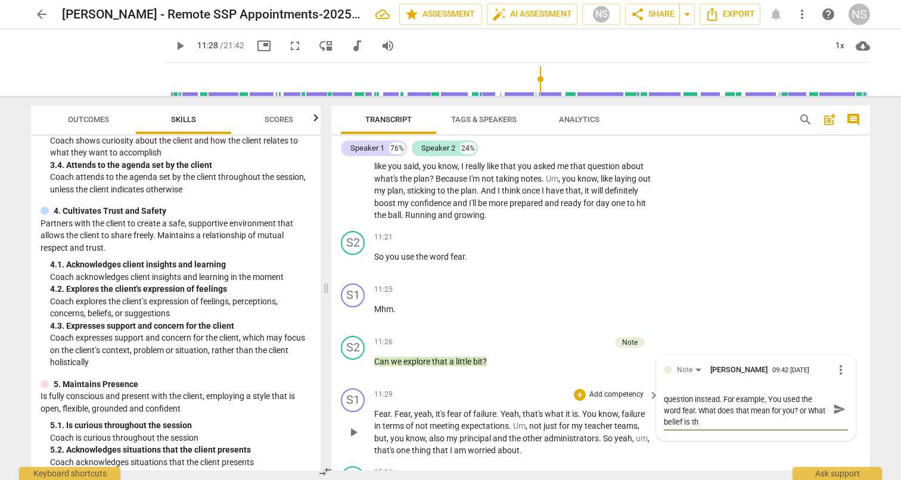
scroll to position [0, 0]
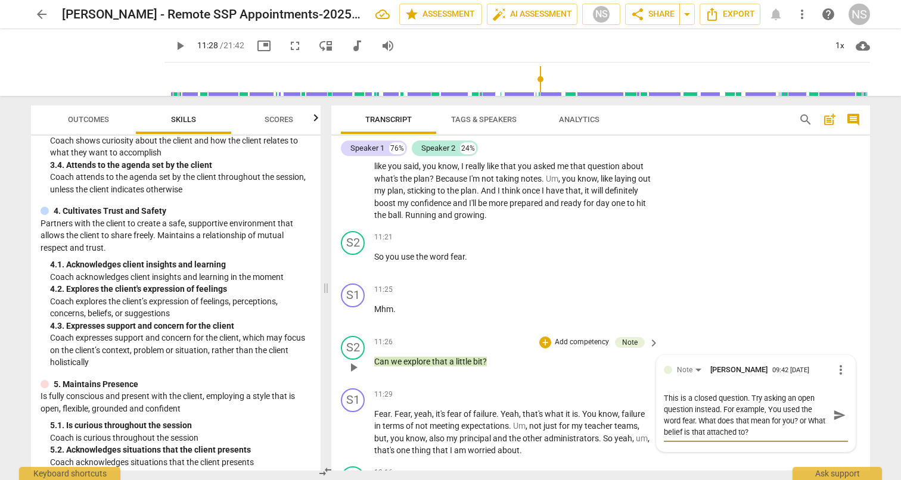
click at [839, 409] on span "send" at bounding box center [839, 415] width 13 height 13
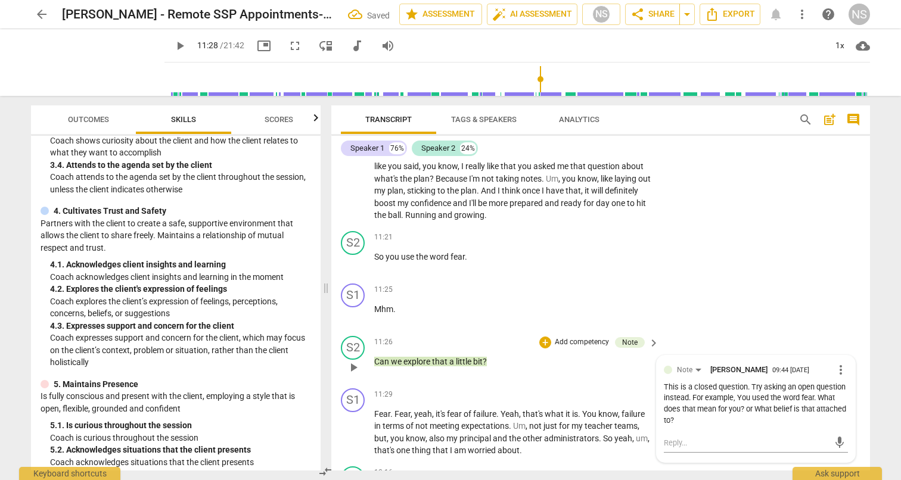
click at [591, 337] on p "Add competency" at bounding box center [582, 342] width 57 height 11
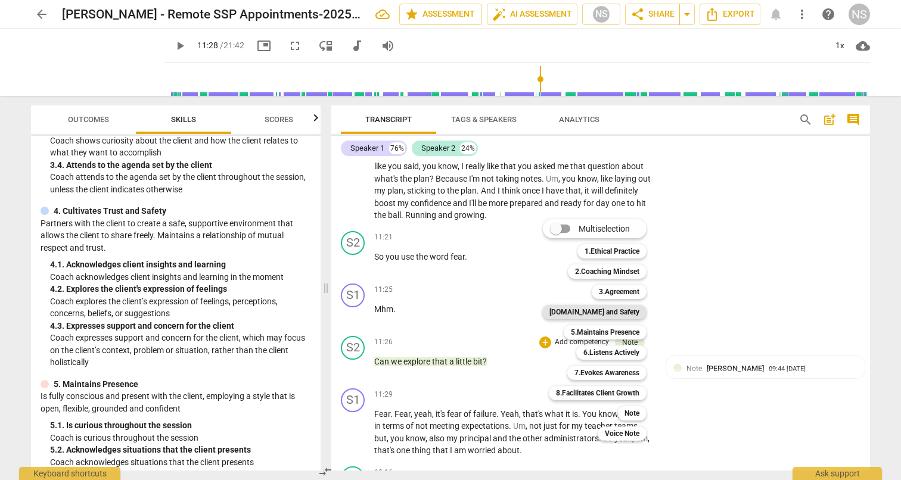
click at [594, 313] on b "[DOMAIN_NAME] and Safety" at bounding box center [595, 312] width 90 height 14
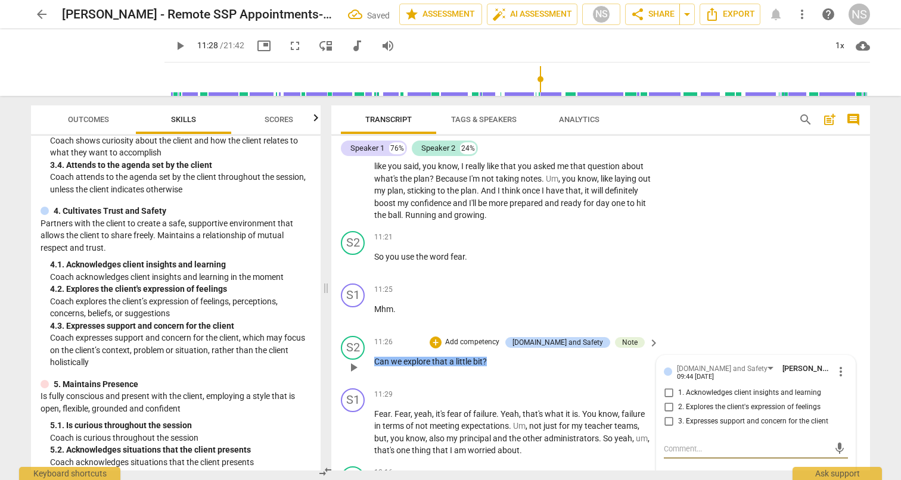
click at [667, 401] on input "2. Explores the client's expression of feelings" at bounding box center [668, 408] width 19 height 14
click at [799, 291] on div "S1 play_arrow pause 11:25 + Add competency keyboard_arrow_right Mhm ." at bounding box center [600, 305] width 539 height 52
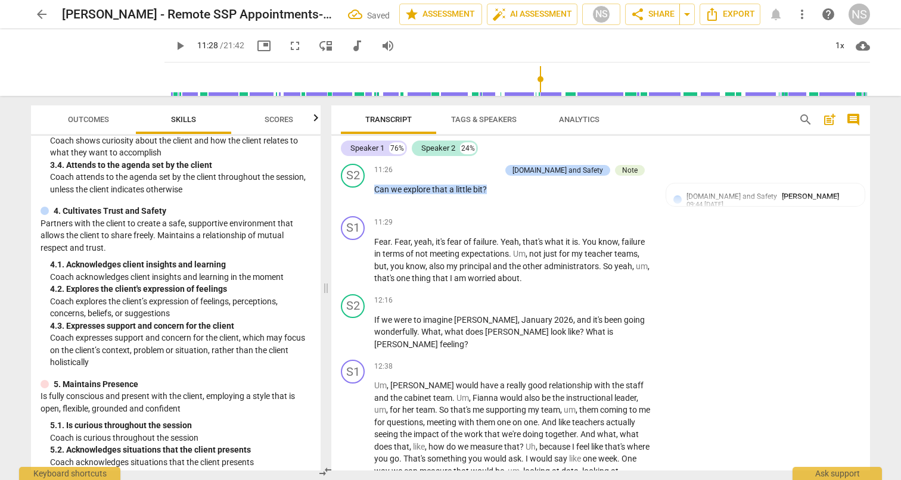
scroll to position [2457, 0]
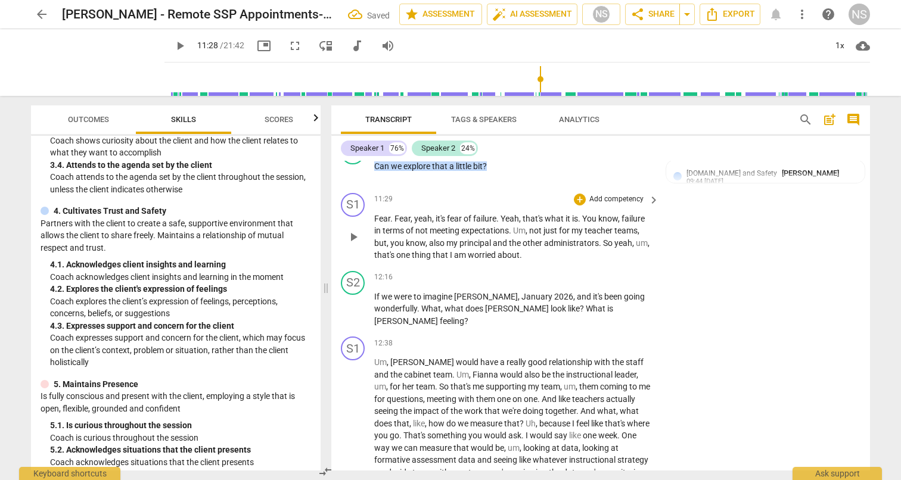
click at [355, 230] on span "play_arrow" at bounding box center [353, 237] width 14 height 14
click at [352, 302] on span "pause" at bounding box center [353, 309] width 14 height 14
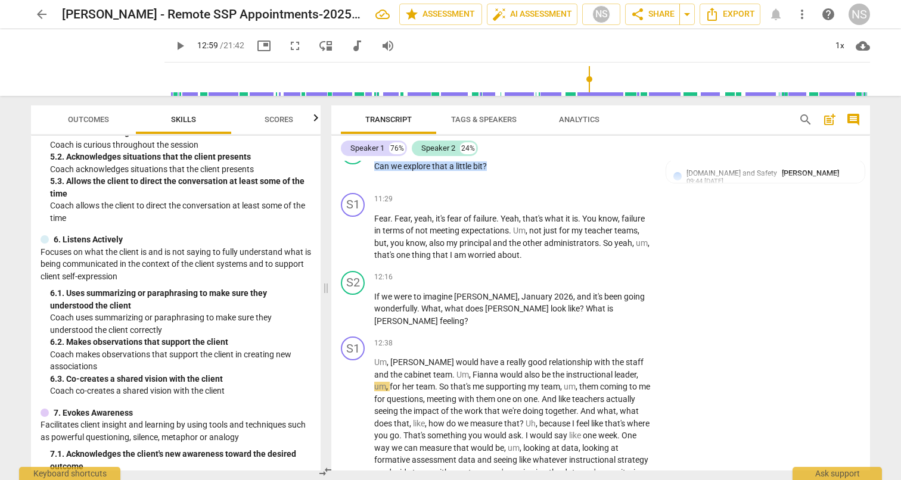
scroll to position [589, 0]
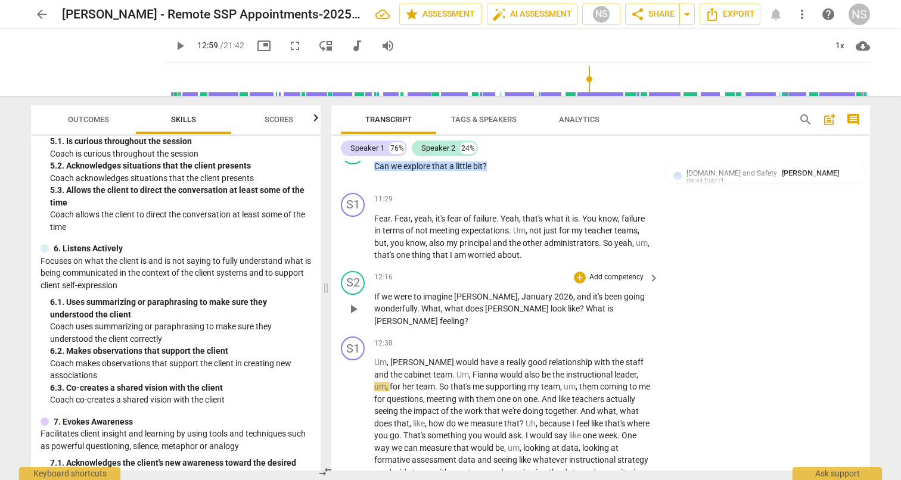
click at [623, 272] on p "Add competency" at bounding box center [616, 277] width 57 height 11
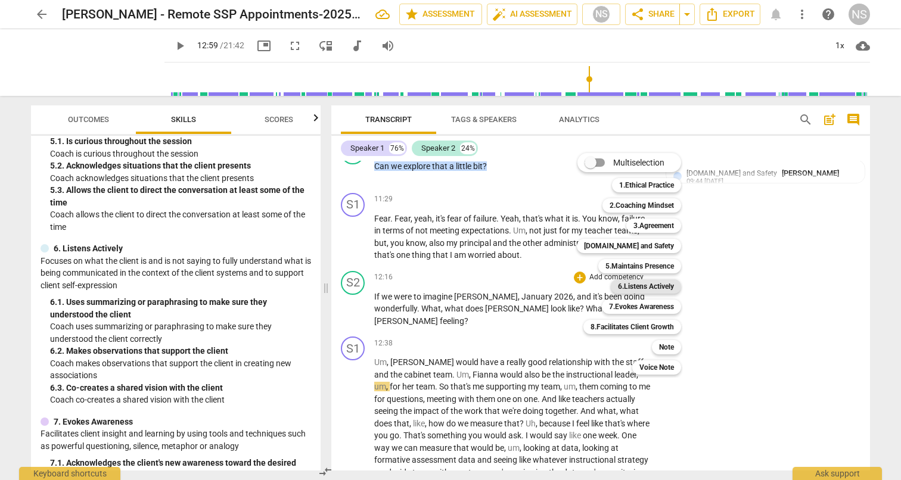
click at [635, 286] on b "6.Listens Actively" at bounding box center [646, 287] width 56 height 14
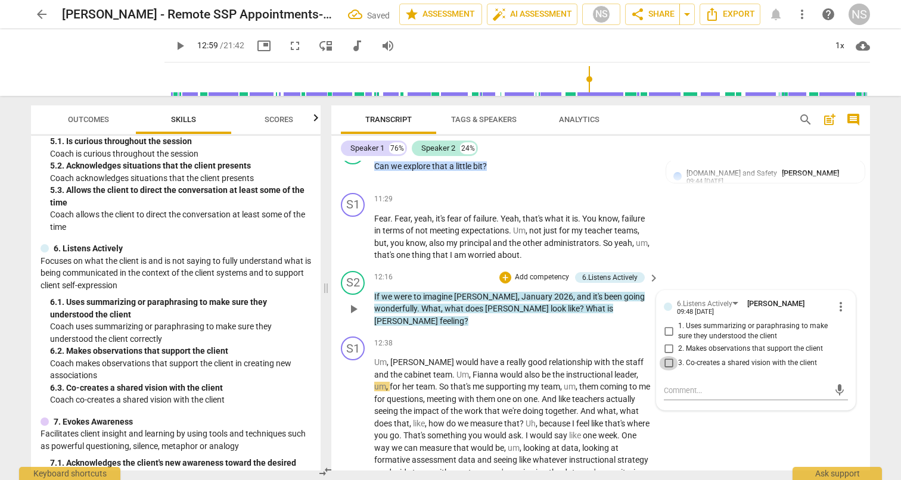
click at [665, 356] on input "3. Co-creates a shared vision with the client" at bounding box center [668, 363] width 19 height 14
click at [724, 427] on div "S1 play_arrow pause 12:38 + Add competency keyboard_arrow_right Um , [PERSON_NA…" at bounding box center [600, 420] width 539 height 176
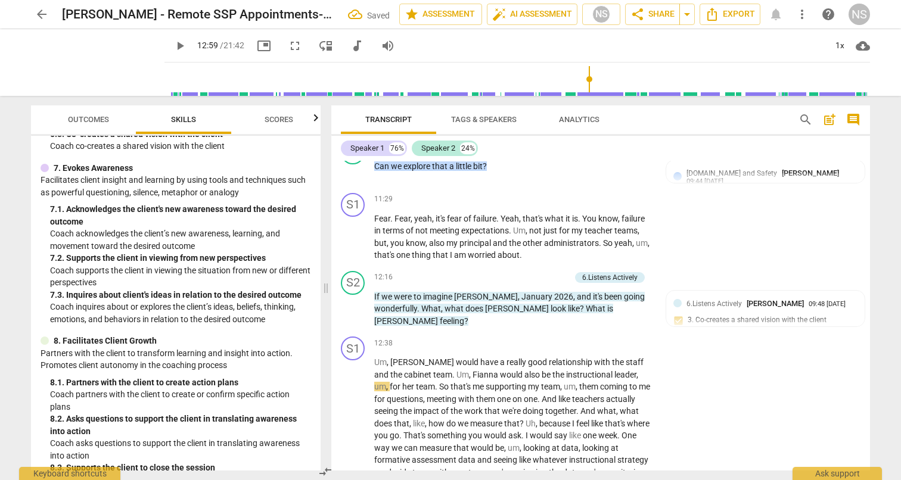
scroll to position [843, 0]
click at [521, 272] on p "Add competency" at bounding box center [542, 277] width 57 height 11
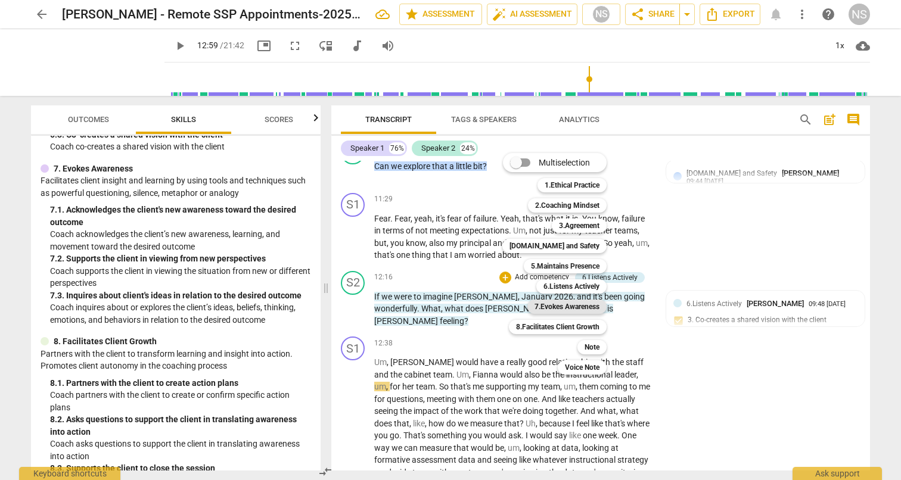
click at [566, 309] on b "7.Evokes Awareness" at bounding box center [567, 307] width 65 height 14
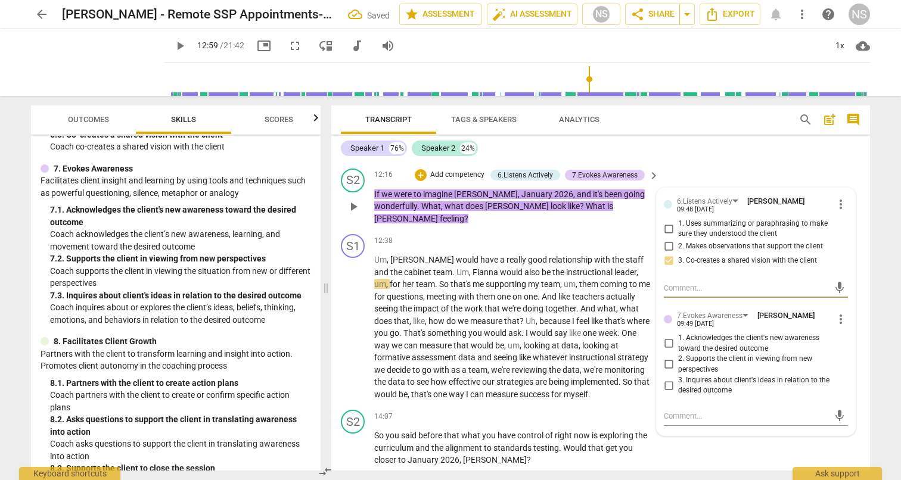
scroll to position [2605, 0]
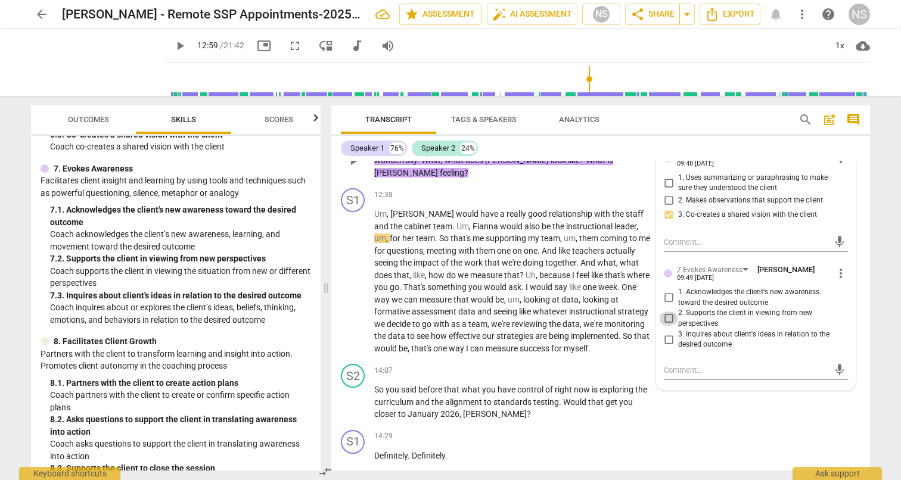
click at [669, 312] on input "2. Supports the client in viewing from new perspectives" at bounding box center [668, 319] width 19 height 14
click at [772, 426] on div "S1 play_arrow pause 14:29 + Add competency keyboard_arrow_right Definitely . De…" at bounding box center [600, 452] width 539 height 52
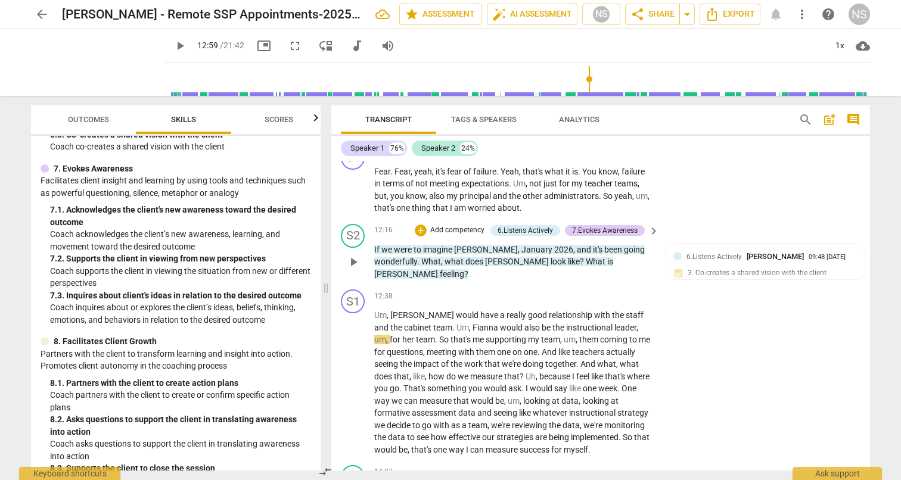
scroll to position [2507, 0]
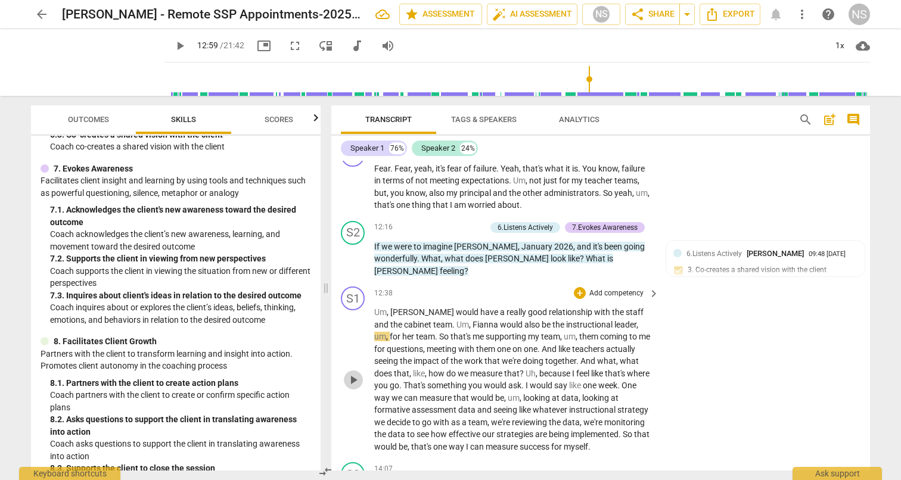
click at [353, 373] on span "play_arrow" at bounding box center [353, 380] width 14 height 14
click at [353, 373] on span "pause" at bounding box center [353, 380] width 14 height 14
click at [353, 373] on span "play_arrow" at bounding box center [353, 380] width 14 height 14
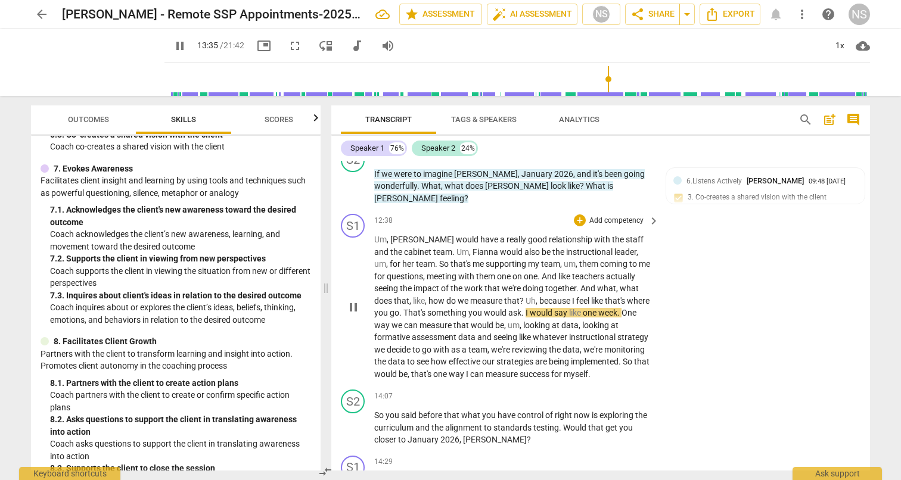
scroll to position [2578, 0]
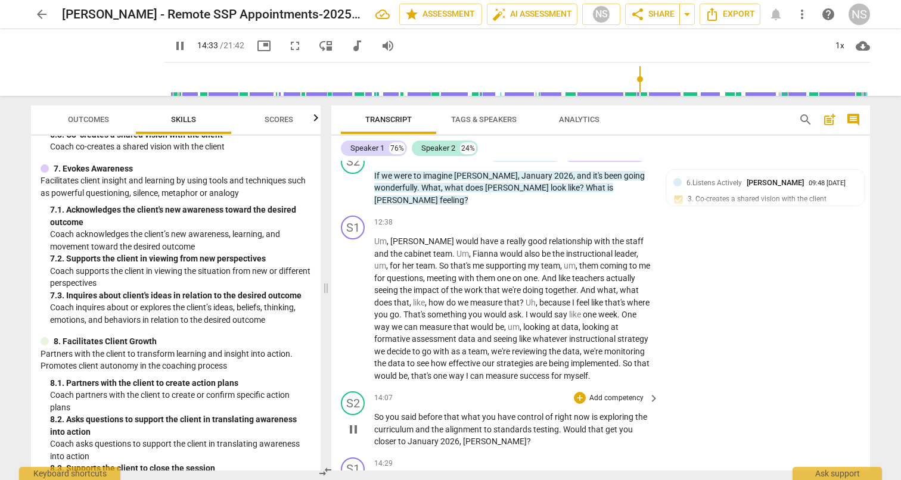
click at [353, 423] on span "pause" at bounding box center [353, 430] width 14 height 14
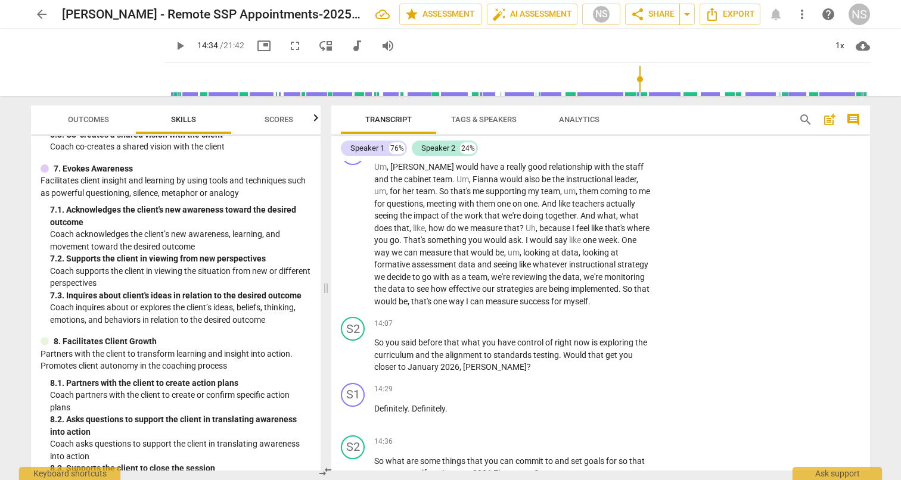
scroll to position [2677, 0]
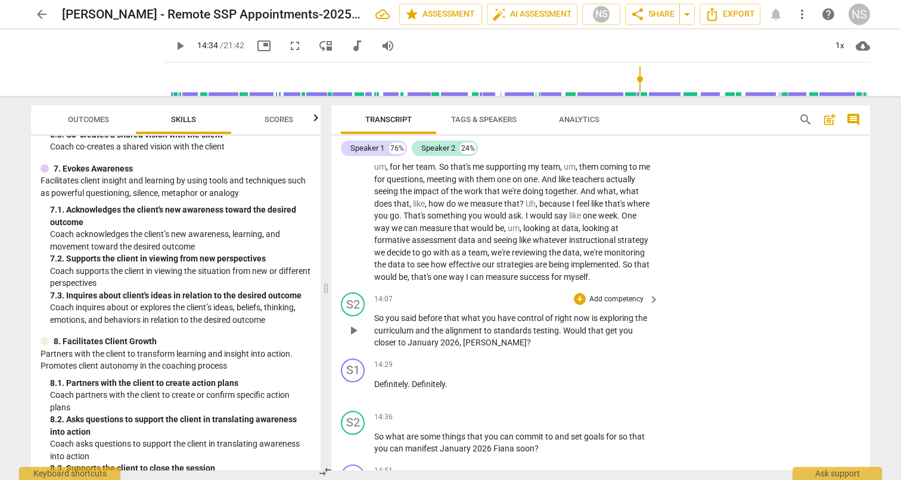
click at [600, 294] on p "Add competency" at bounding box center [616, 299] width 57 height 11
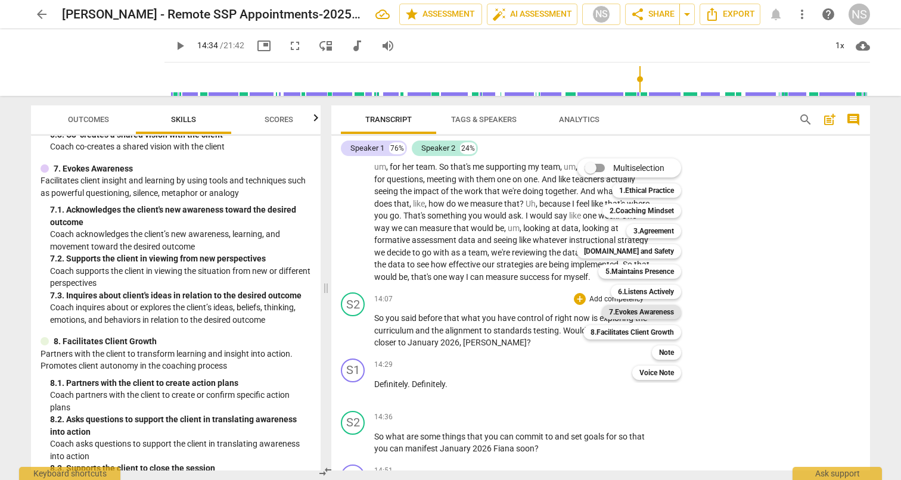
click at [627, 314] on b "7.Evokes Awareness" at bounding box center [641, 312] width 65 height 14
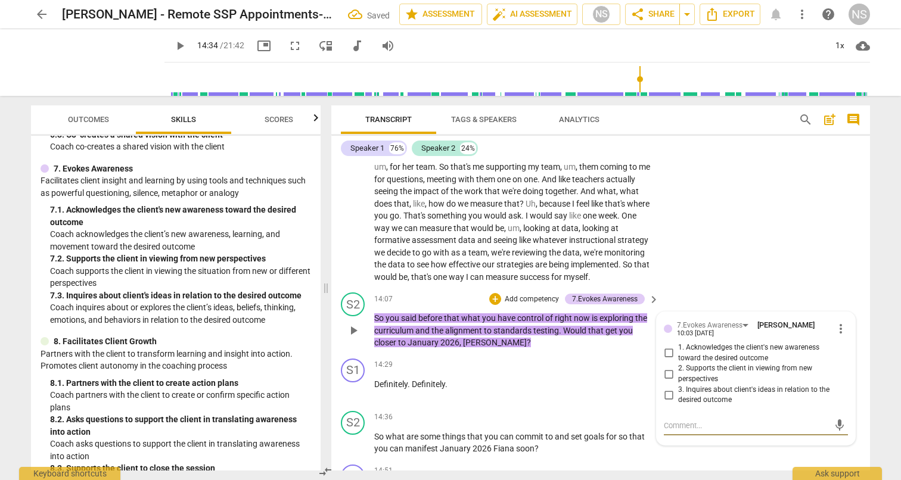
click at [667, 388] on input "3. Inquires about client's ideas in relation to the desired outcome" at bounding box center [668, 395] width 19 height 14
click at [735, 256] on div "S1 play_arrow pause 12:38 + Add competency keyboard_arrow_right Um , [PERSON_NA…" at bounding box center [600, 200] width 539 height 176
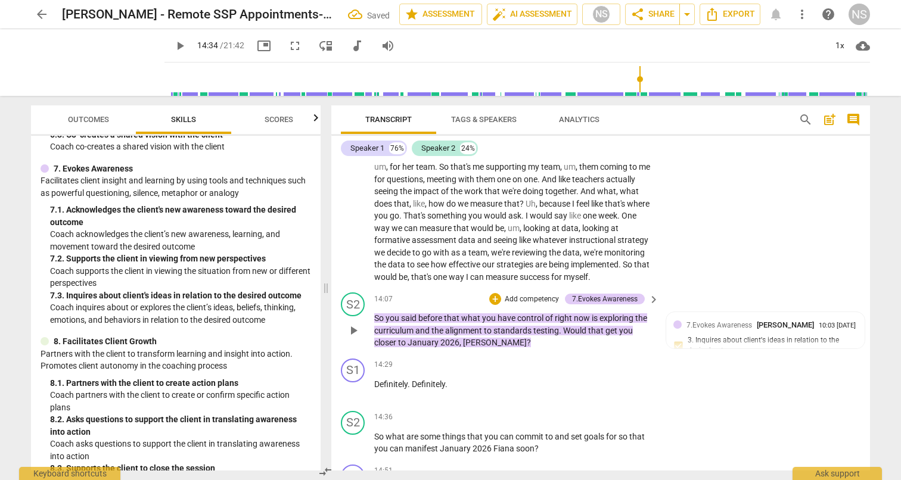
click at [520, 294] on p "Add competency" at bounding box center [532, 299] width 57 height 11
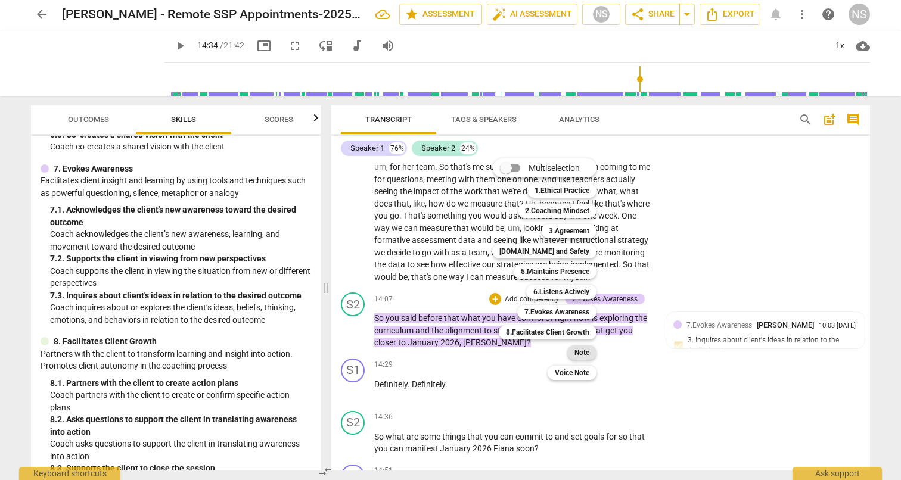
click at [579, 350] on b "Note" at bounding box center [582, 353] width 15 height 14
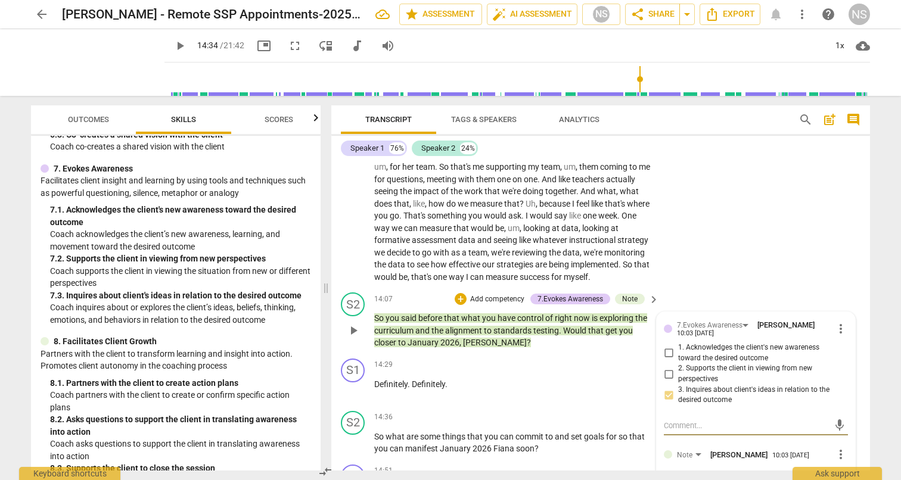
click at [732, 477] on textarea at bounding box center [746, 482] width 165 height 11
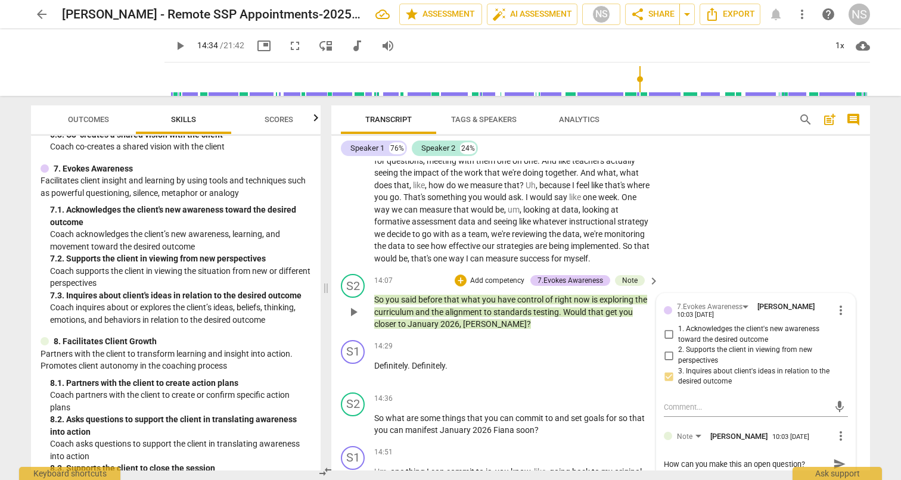
scroll to position [2725, 0]
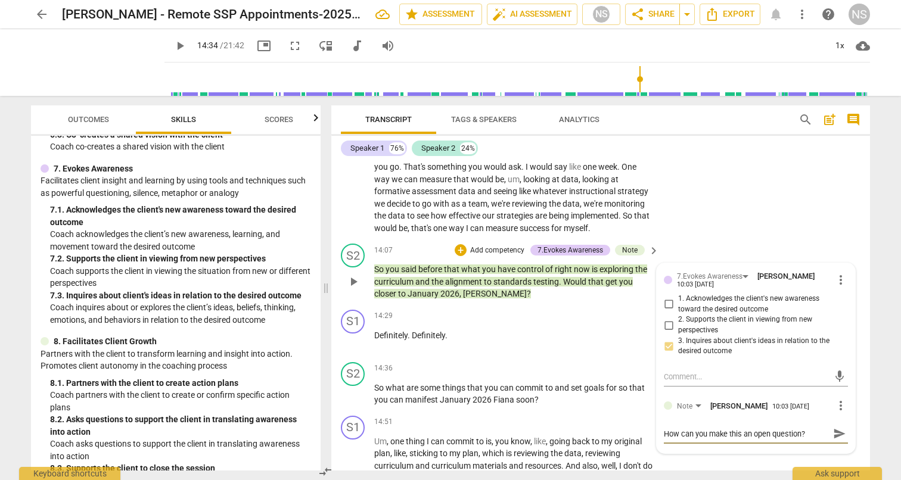
click at [836, 427] on span "send" at bounding box center [839, 433] width 13 height 13
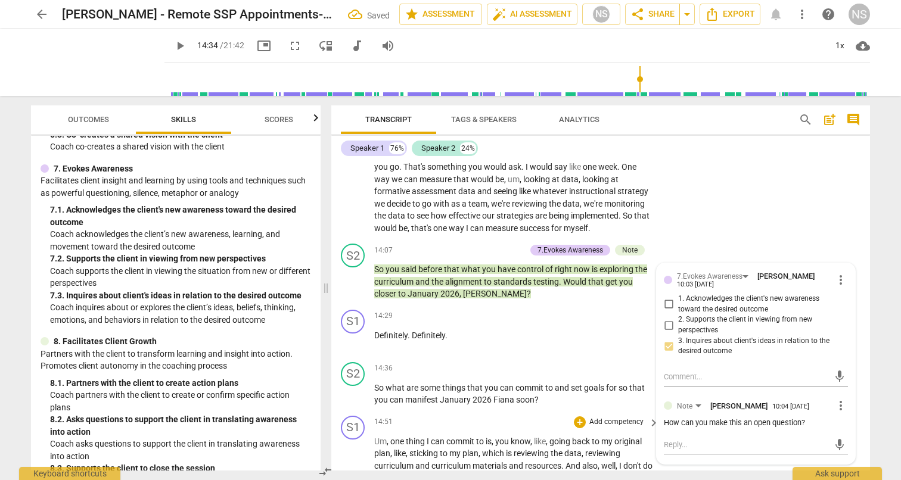
click at [822, 440] on div "S1 play_arrow pause 14:51 + Add competency keyboard_arrow_right Um , one thing …" at bounding box center [600, 468] width 539 height 115
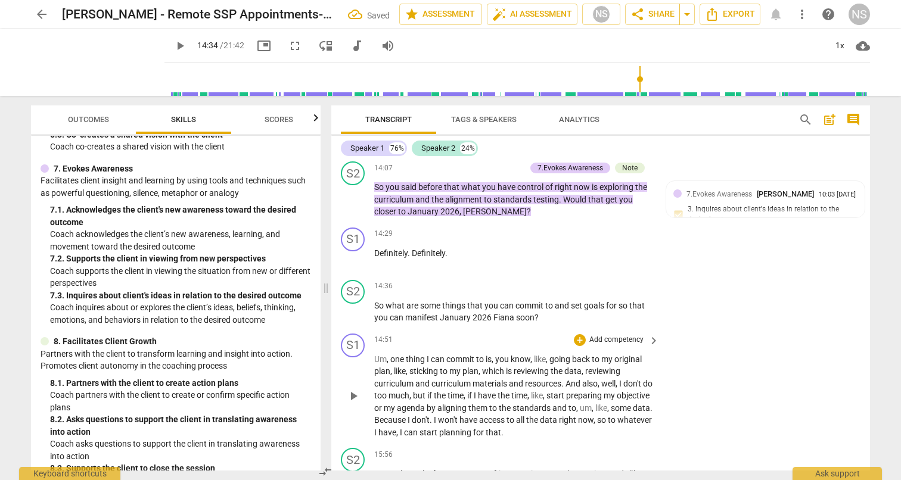
scroll to position [2856, 0]
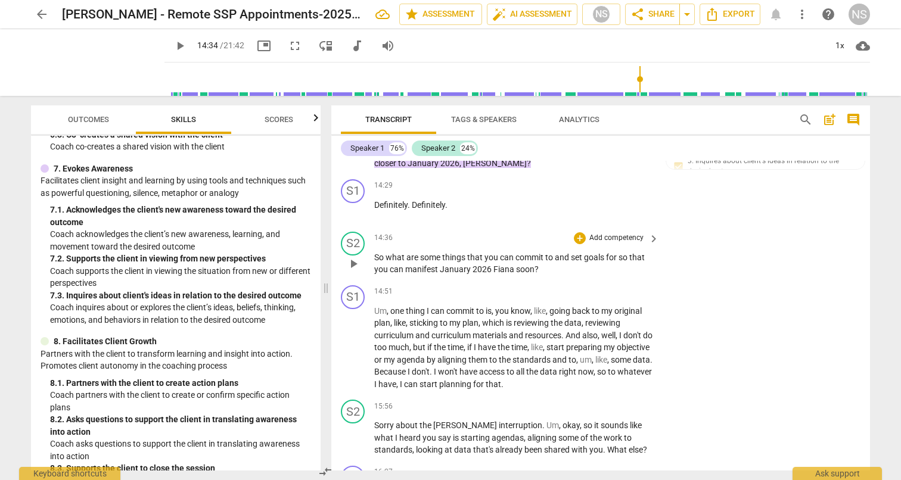
click at [600, 233] on p "Add competency" at bounding box center [616, 238] width 57 height 11
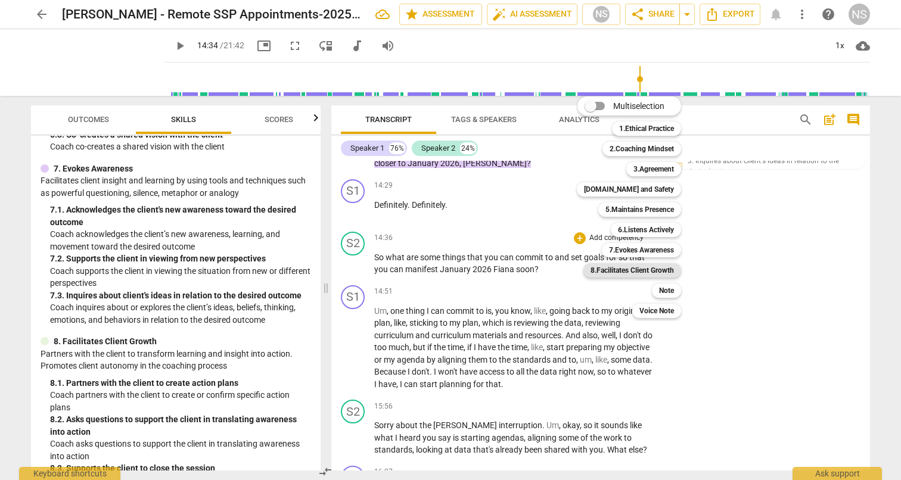
click at [660, 272] on b "8.Facilitates Client Growth" at bounding box center [632, 270] width 83 height 14
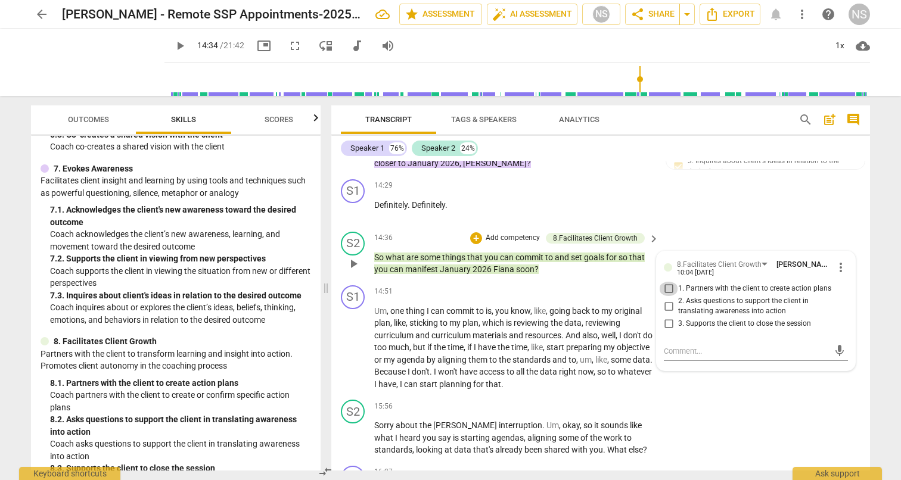
click at [666, 282] on input "1. Partners with the client to create action plans" at bounding box center [668, 289] width 19 height 14
click at [721, 395] on div "S2 play_arrow pause 15:56 + Add competency keyboard_arrow_right Sorry about the…" at bounding box center [600, 428] width 539 height 66
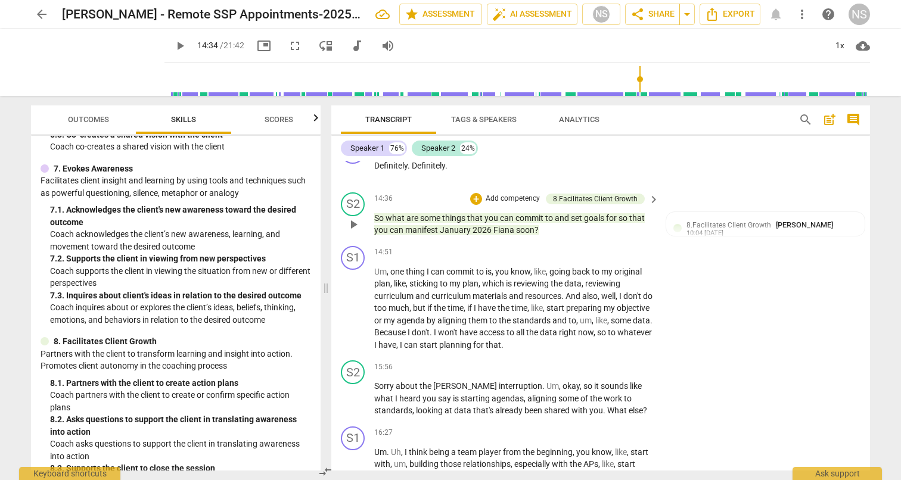
scroll to position [2897, 0]
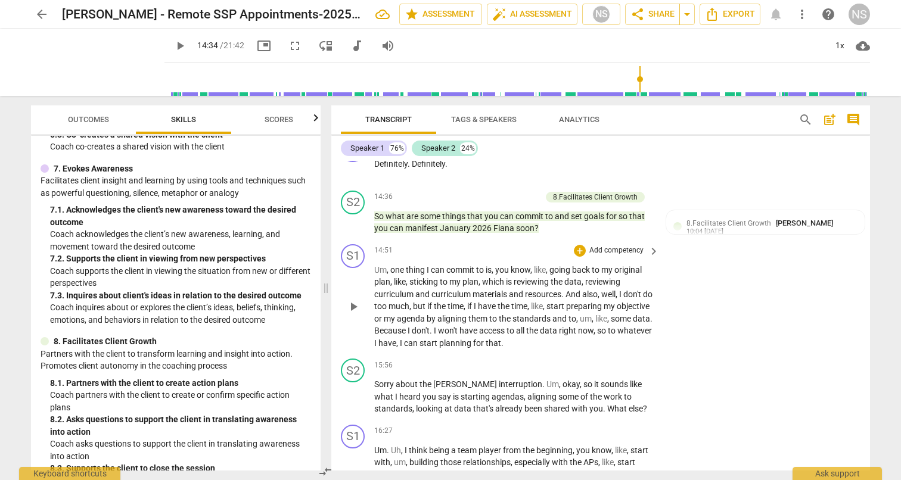
click at [355, 300] on span "play_arrow" at bounding box center [353, 307] width 14 height 14
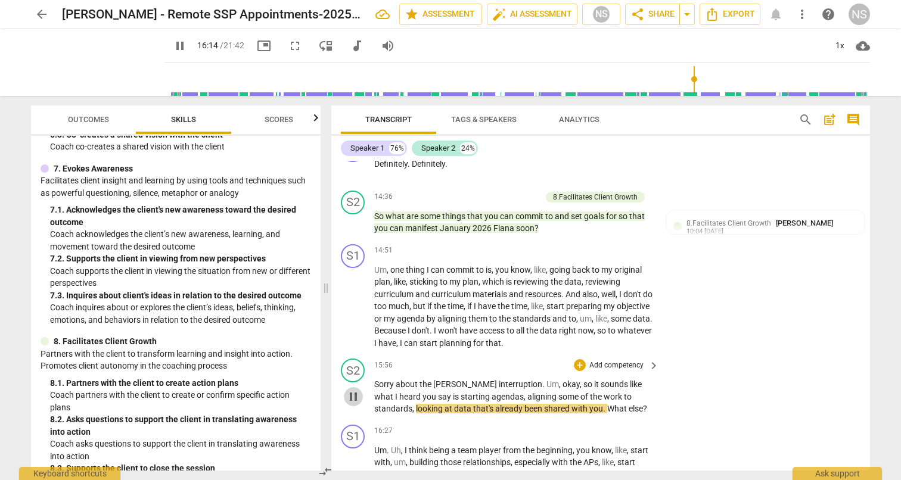
click at [353, 390] on span "pause" at bounding box center [353, 397] width 14 height 14
